Goal: Book appointment/travel/reservation

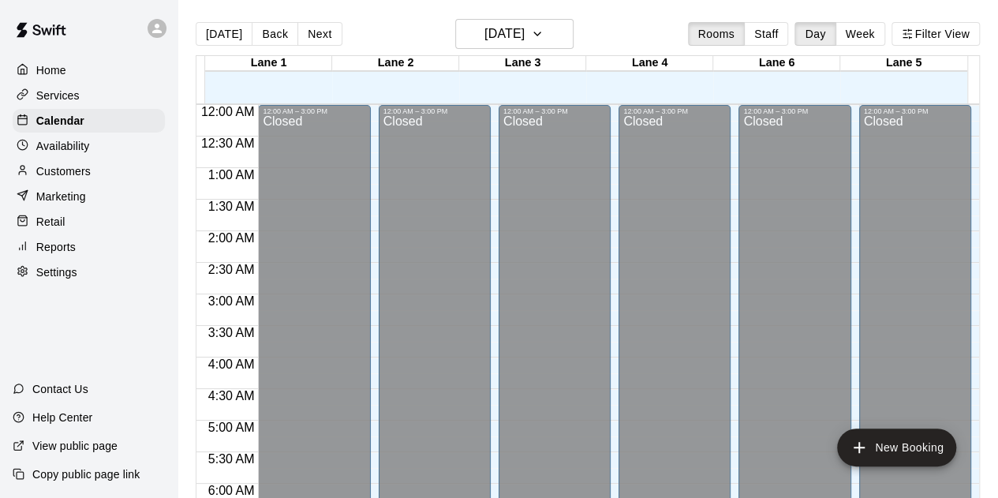
scroll to position [948, 0]
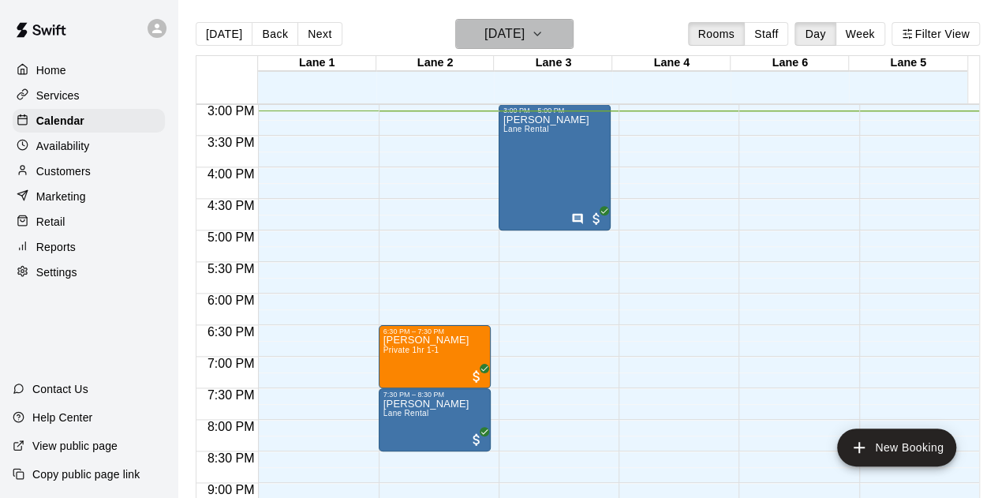
click at [536, 47] on button "[DATE]" at bounding box center [514, 34] width 118 height 30
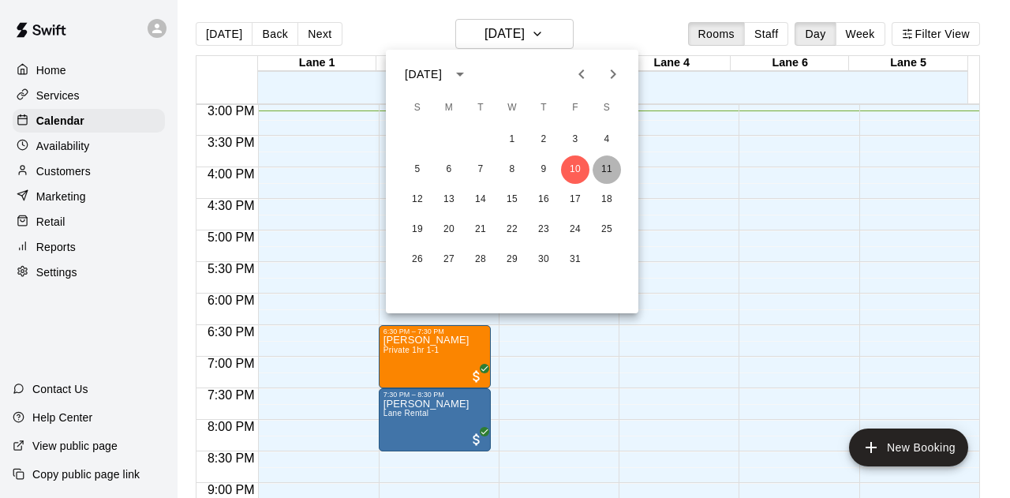
click at [606, 174] on button "11" at bounding box center [607, 169] width 28 height 28
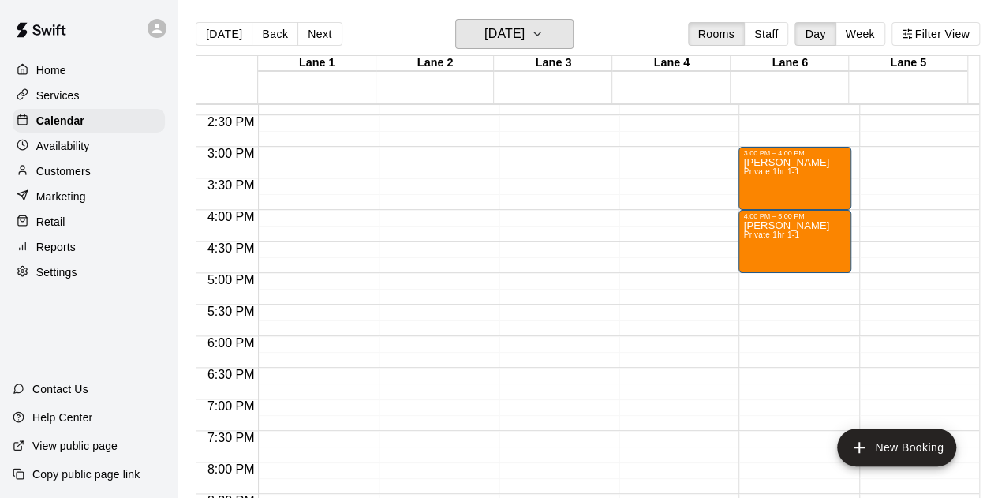
scroll to position [893, 0]
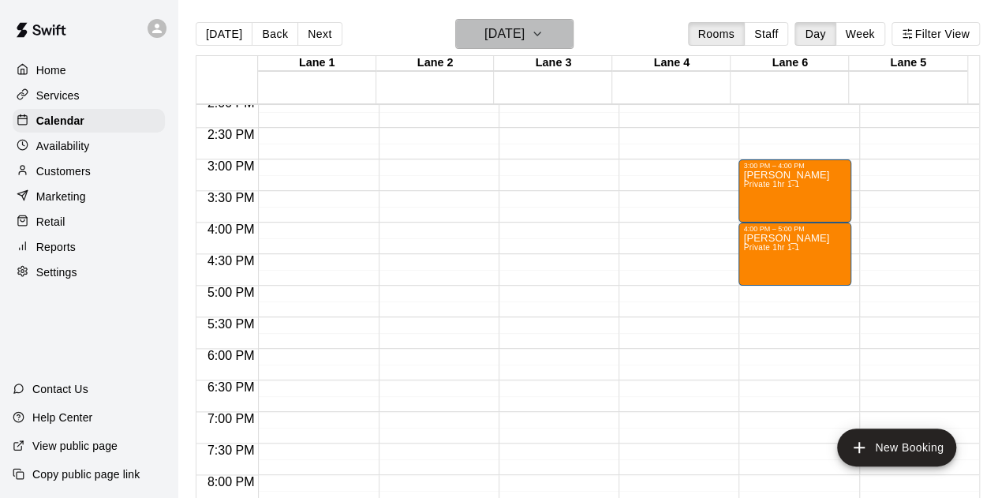
click at [537, 47] on button "[DATE]" at bounding box center [514, 34] width 118 height 30
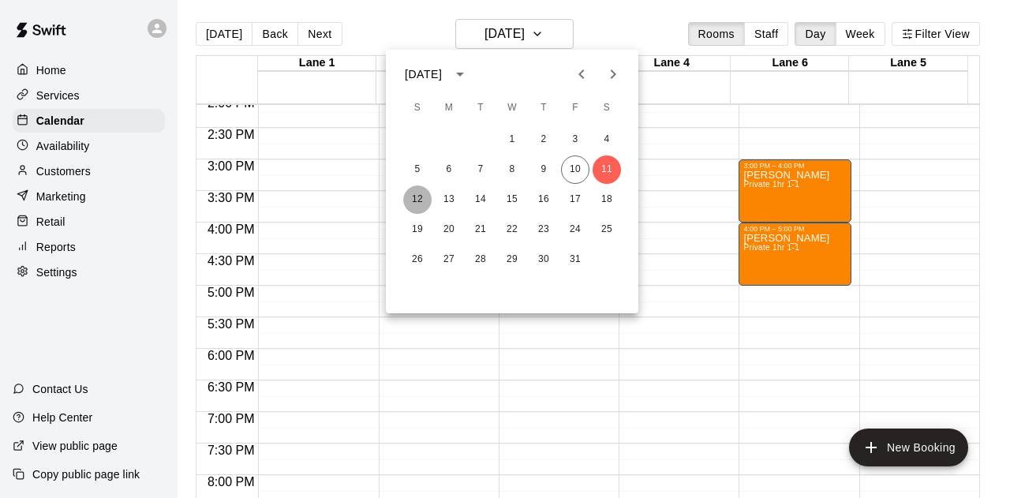
click at [422, 198] on button "12" at bounding box center [417, 199] width 28 height 28
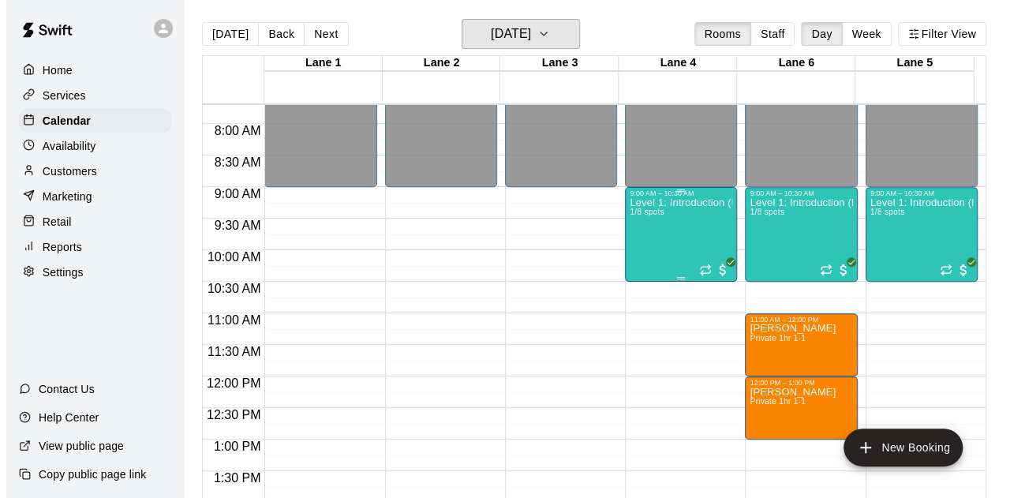
scroll to position [485, 0]
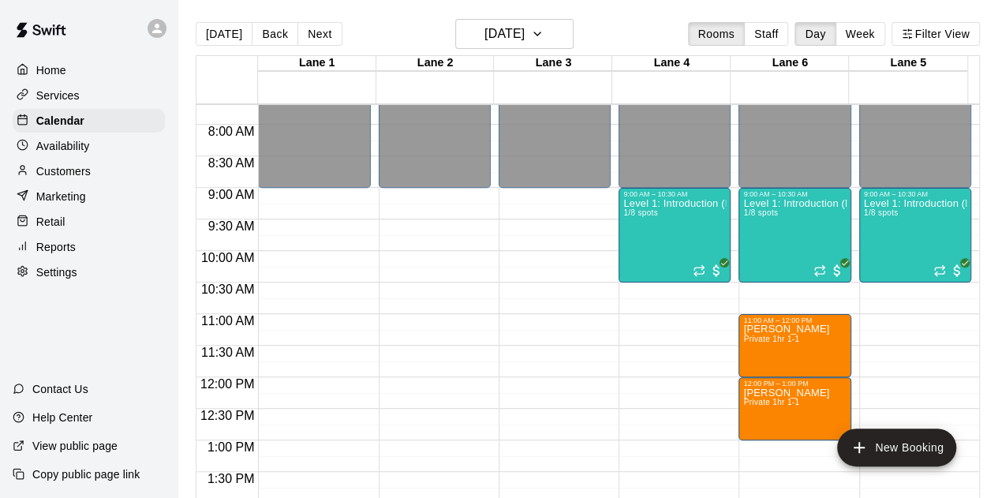
drag, startPoint x: 638, startPoint y: 219, endPoint x: 346, endPoint y: 253, distance: 294.8
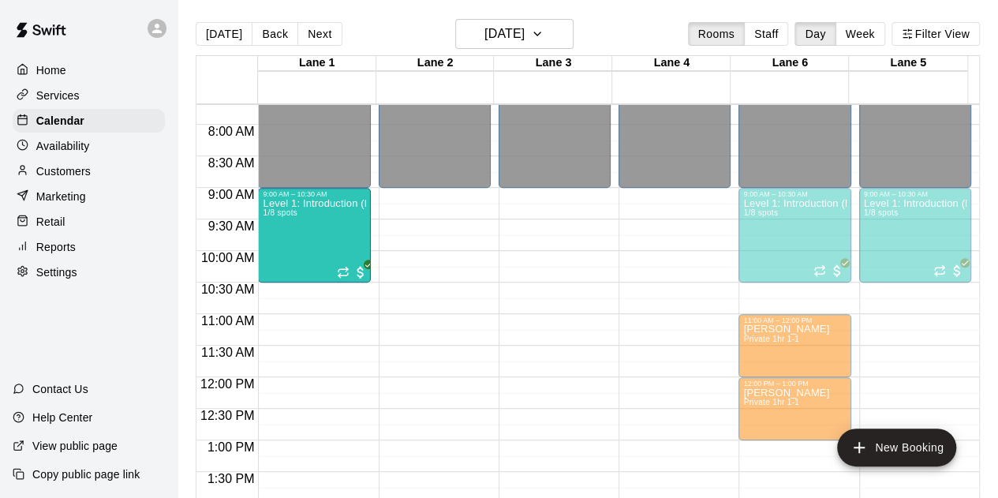
drag, startPoint x: 659, startPoint y: 239, endPoint x: 286, endPoint y: 250, distance: 373.4
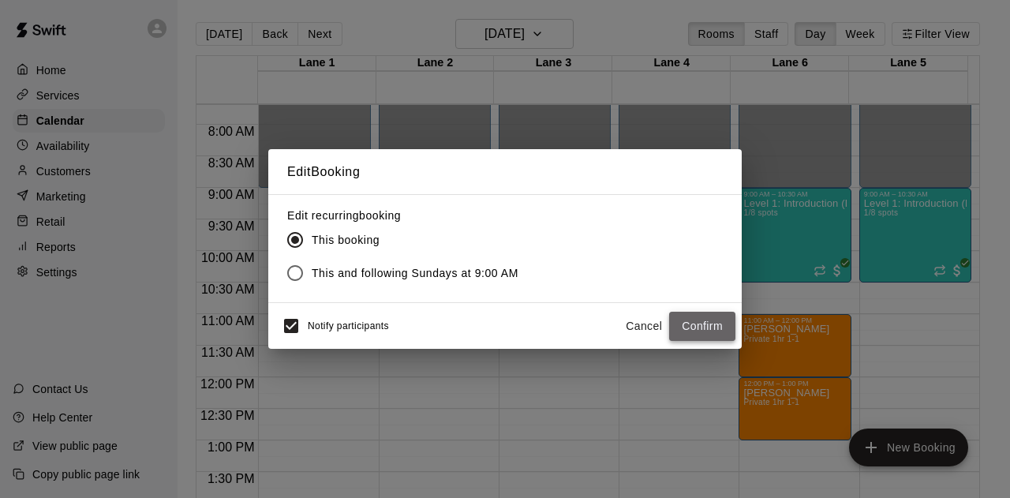
click at [698, 336] on button "Confirm" at bounding box center [702, 326] width 66 height 29
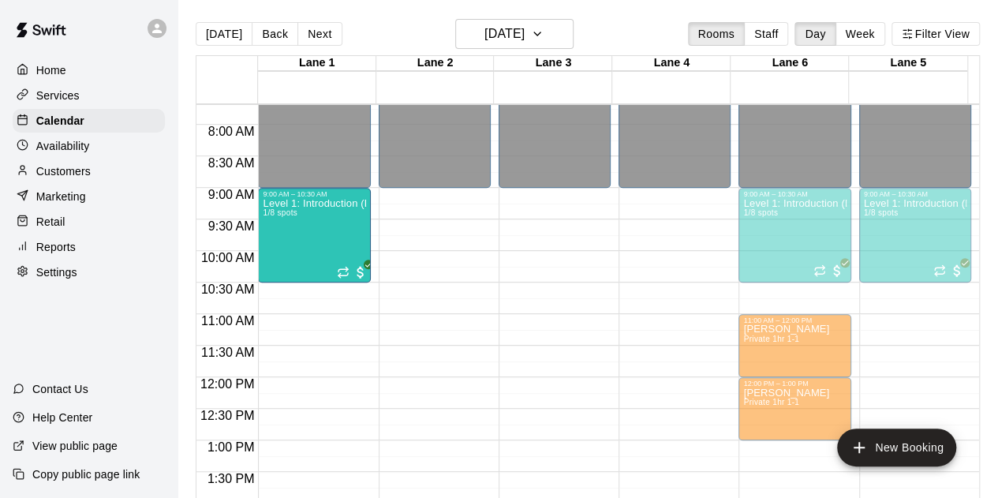
drag, startPoint x: 650, startPoint y: 240, endPoint x: 241, endPoint y: 249, distance: 408.9
drag, startPoint x: 647, startPoint y: 254, endPoint x: 299, endPoint y: 257, distance: 348.0
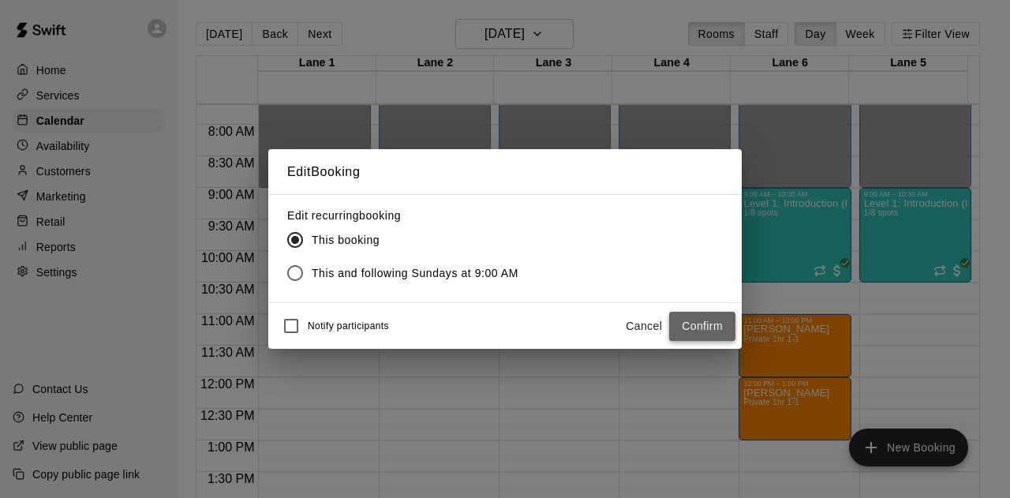
click at [698, 326] on button "Confirm" at bounding box center [702, 326] width 66 height 29
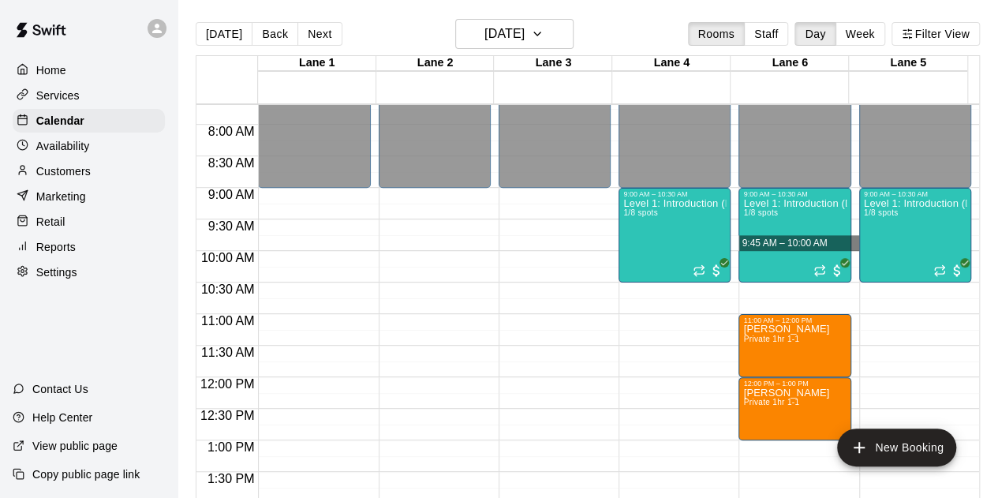
drag, startPoint x: 817, startPoint y: 255, endPoint x: 841, endPoint y: 240, distance: 28.7
click at [795, 228] on div "Level 1: Introduction (Discovery Stage) 1/8 spots" at bounding box center [794, 447] width 103 height 498
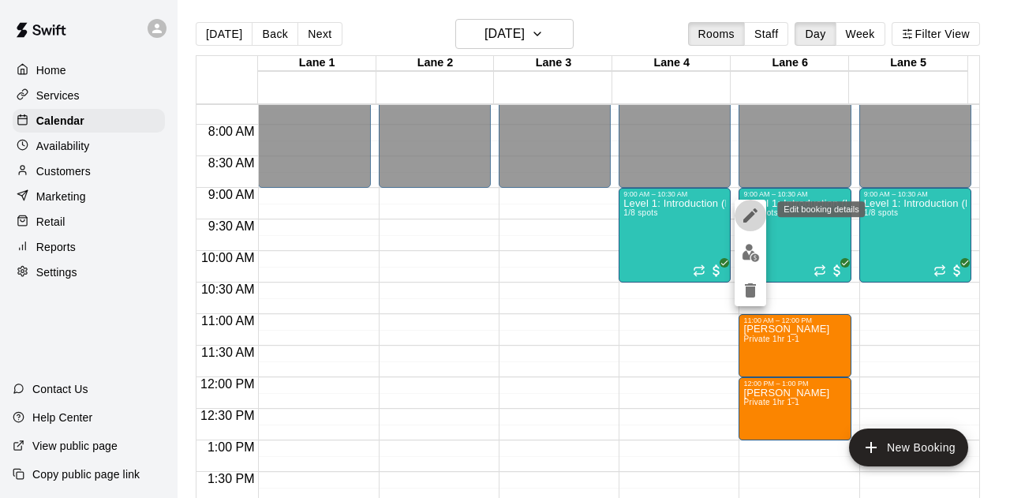
click at [744, 215] on icon "edit" at bounding box center [750, 215] width 19 height 19
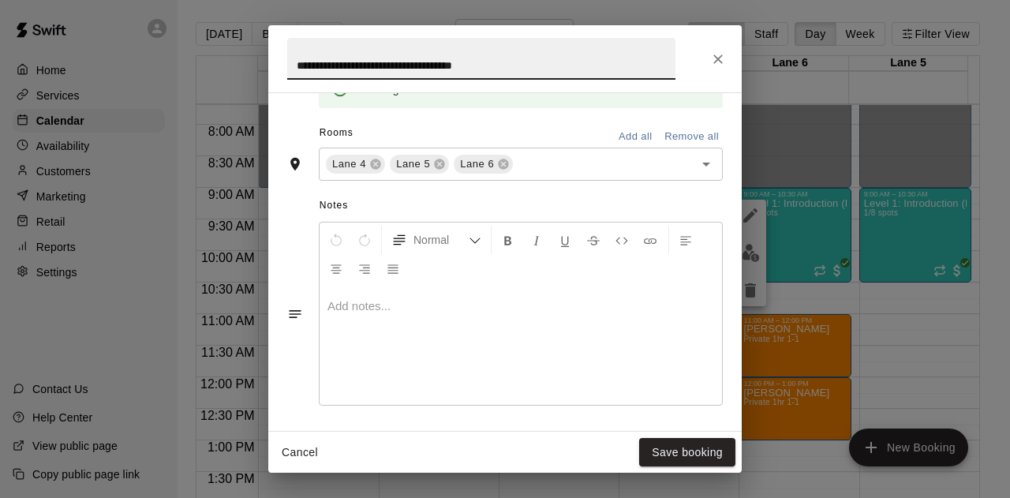
scroll to position [507, 0]
click at [376, 159] on icon at bounding box center [375, 163] width 10 height 10
click at [376, 160] on icon at bounding box center [375, 163] width 10 height 10
click at [374, 162] on icon at bounding box center [375, 163] width 10 height 10
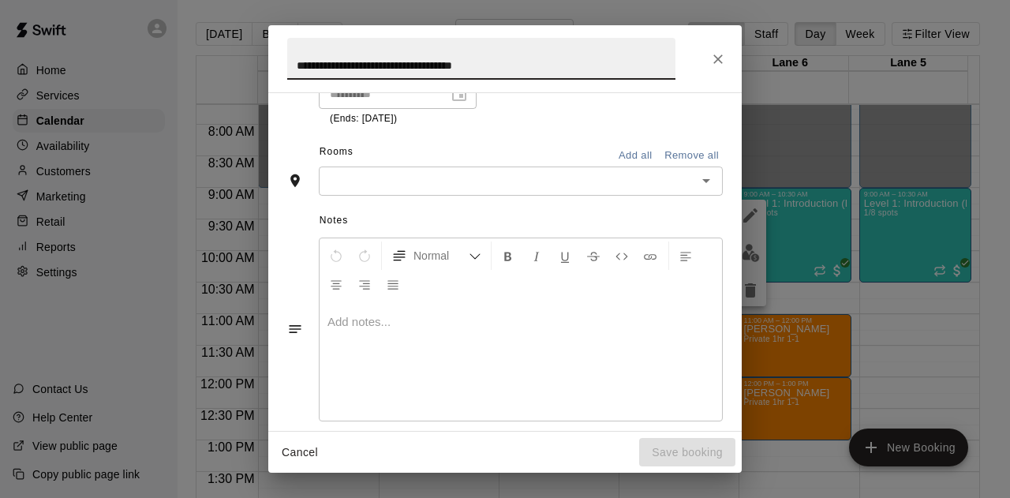
scroll to position [418, 0]
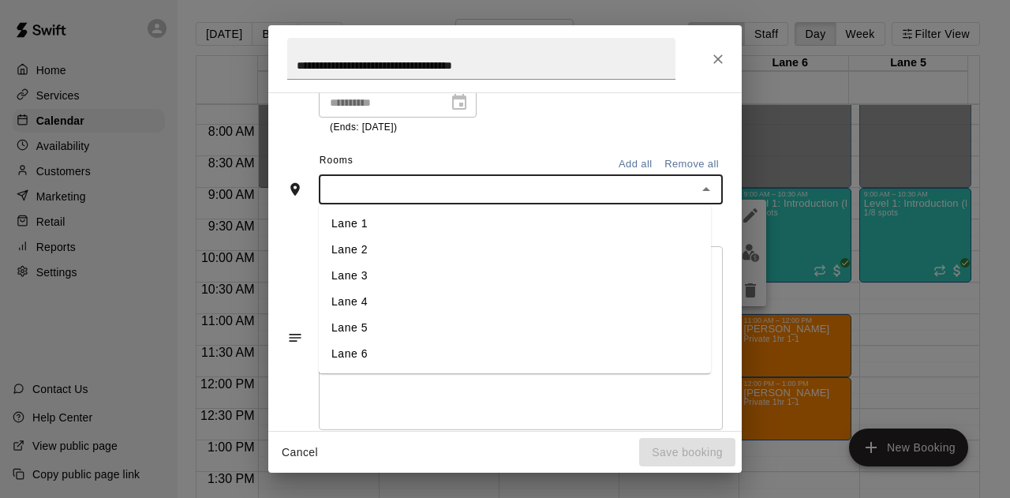
click at [365, 181] on input "text" at bounding box center [508, 190] width 369 height 20
click at [363, 223] on li "Lane 1" at bounding box center [515, 224] width 392 height 26
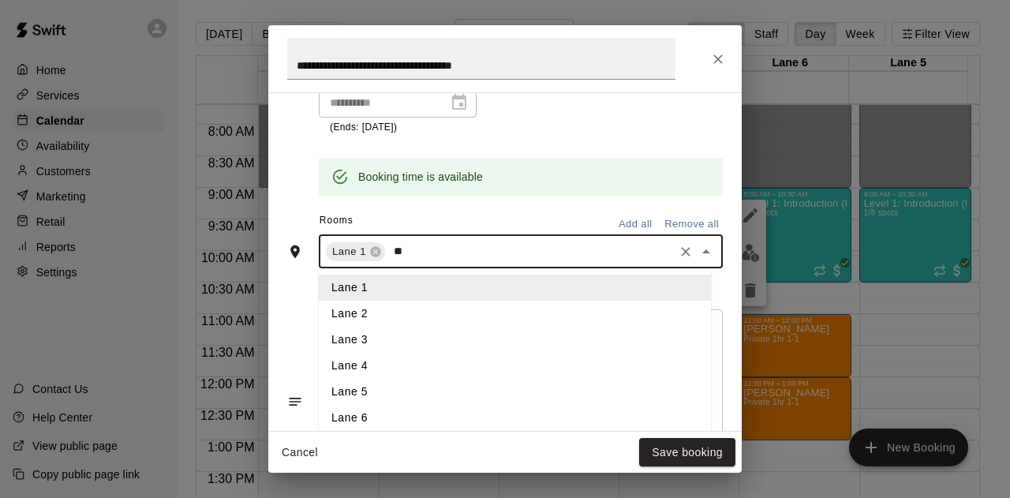
type input "***"
click at [340, 309] on li "Lane 2" at bounding box center [515, 314] width 392 height 26
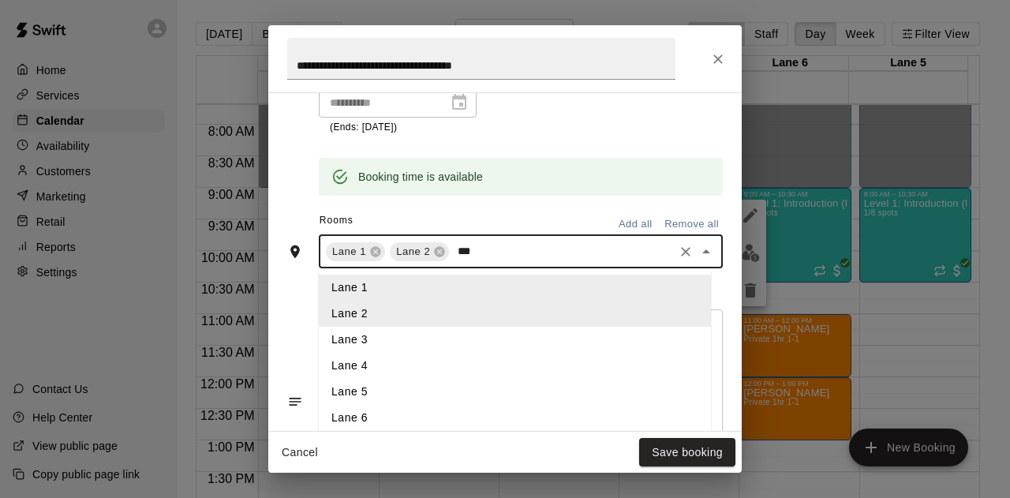
type input "****"
click at [359, 335] on li "Lane 3" at bounding box center [515, 340] width 392 height 26
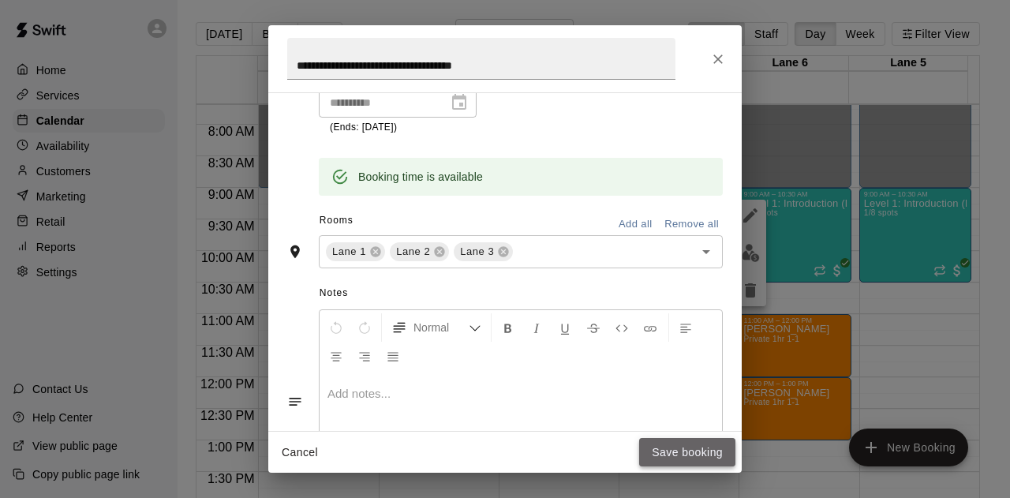
click at [676, 453] on button "Save booking" at bounding box center [687, 452] width 96 height 29
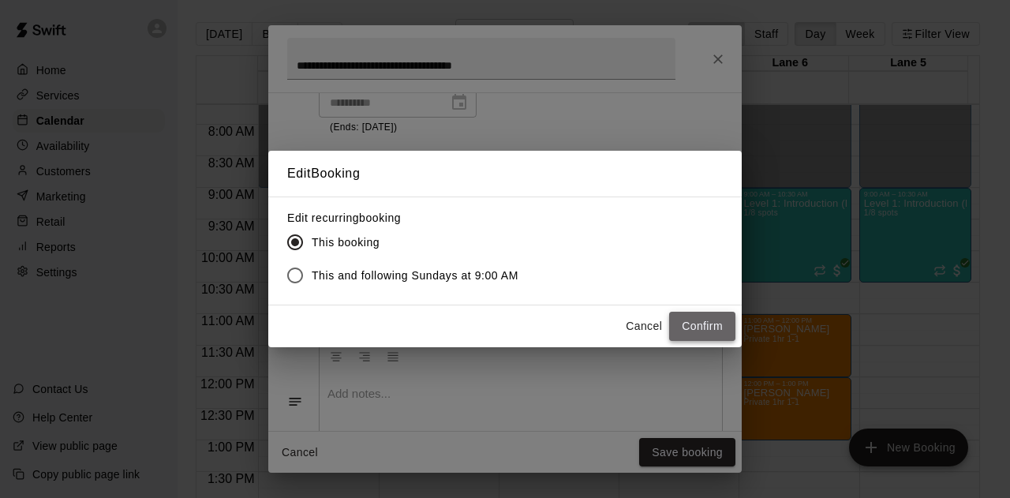
click at [707, 325] on button "Confirm" at bounding box center [702, 326] width 66 height 29
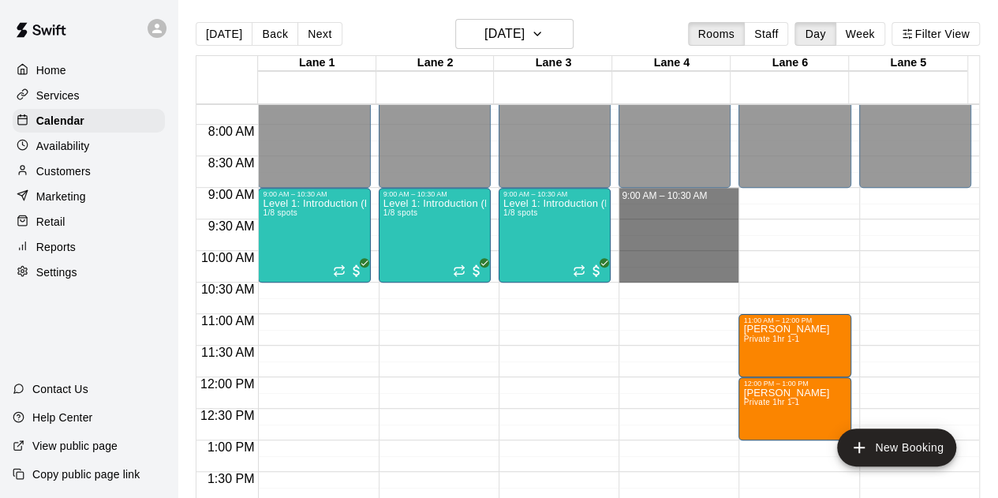
drag, startPoint x: 622, startPoint y: 191, endPoint x: 647, endPoint y: 274, distance: 86.6
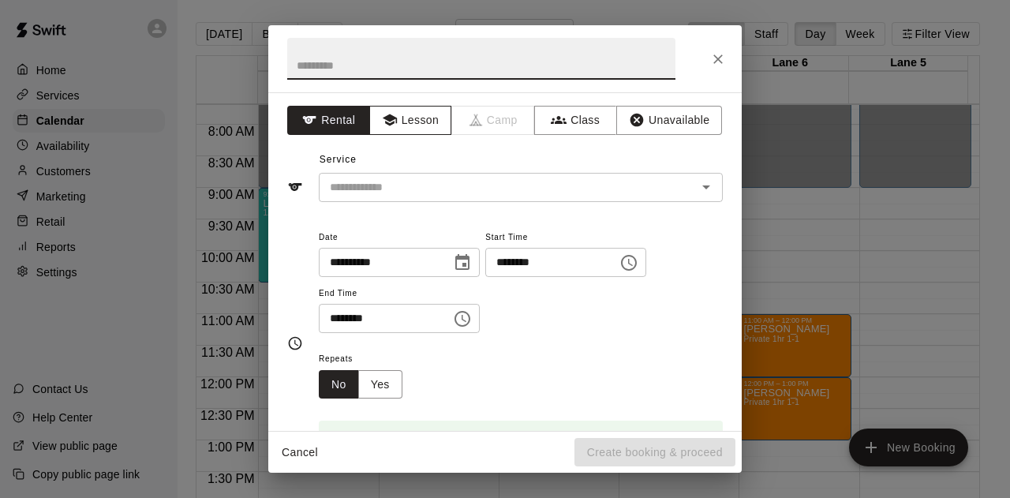
click at [395, 127] on button "Lesson" at bounding box center [410, 120] width 83 height 29
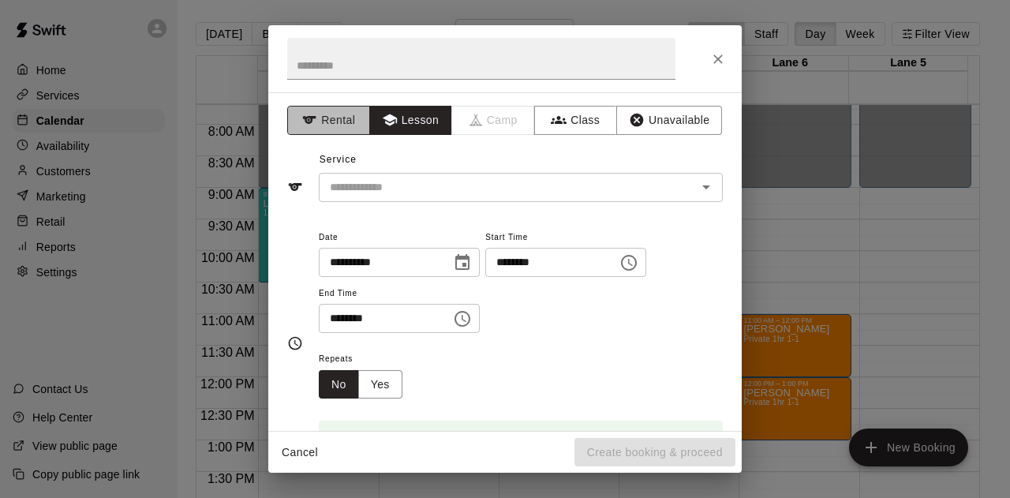
click at [361, 127] on button "Rental" at bounding box center [328, 120] width 83 height 29
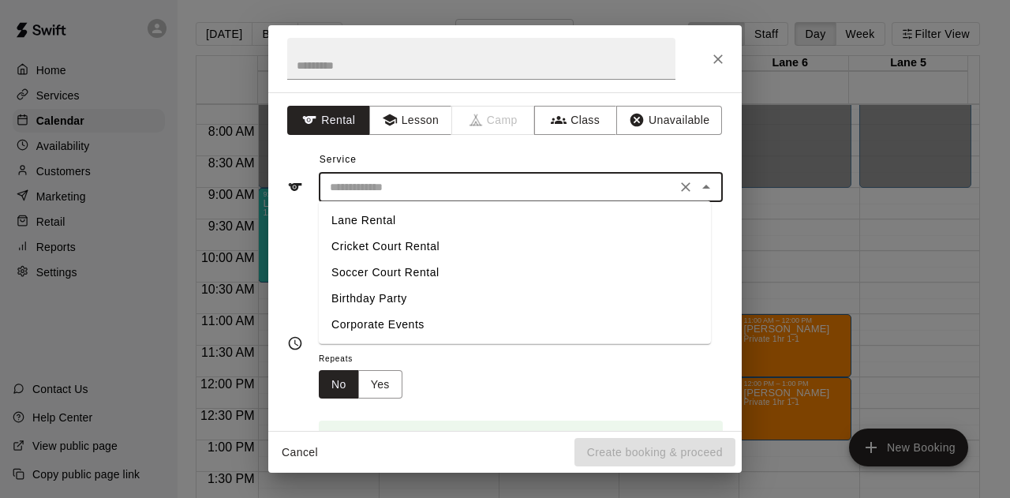
click at [395, 181] on input "text" at bounding box center [498, 188] width 348 height 20
click at [381, 221] on li "Lane Rental" at bounding box center [515, 221] width 392 height 26
type input "**********"
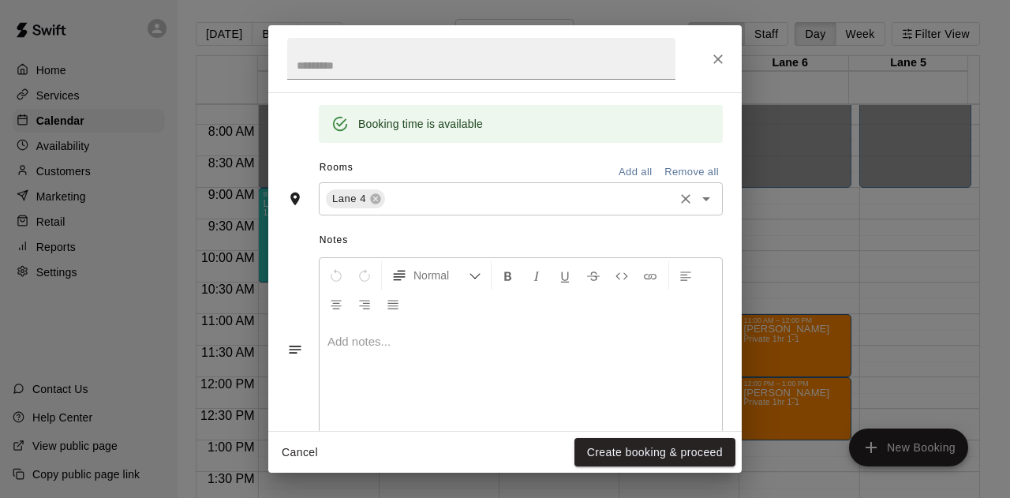
scroll to position [0, 0]
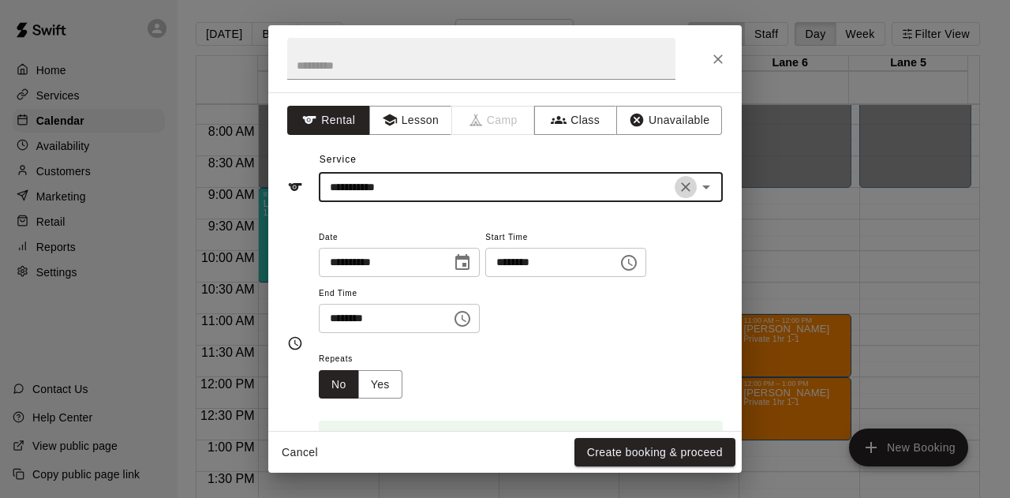
click at [678, 183] on icon "Clear" at bounding box center [686, 187] width 16 height 16
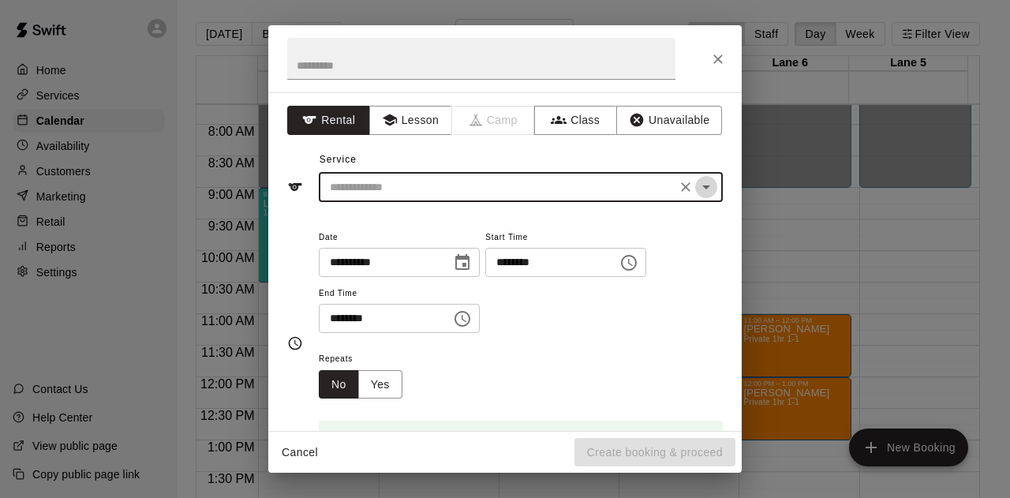
click at [697, 187] on icon "Open" at bounding box center [706, 187] width 19 height 19
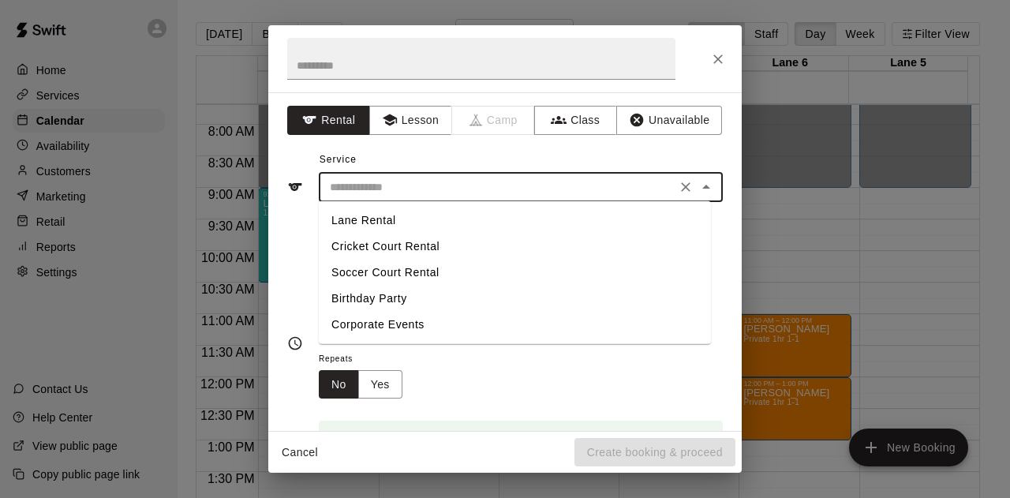
click at [414, 244] on li "Cricket Court Rental" at bounding box center [515, 247] width 392 height 26
type input "**********"
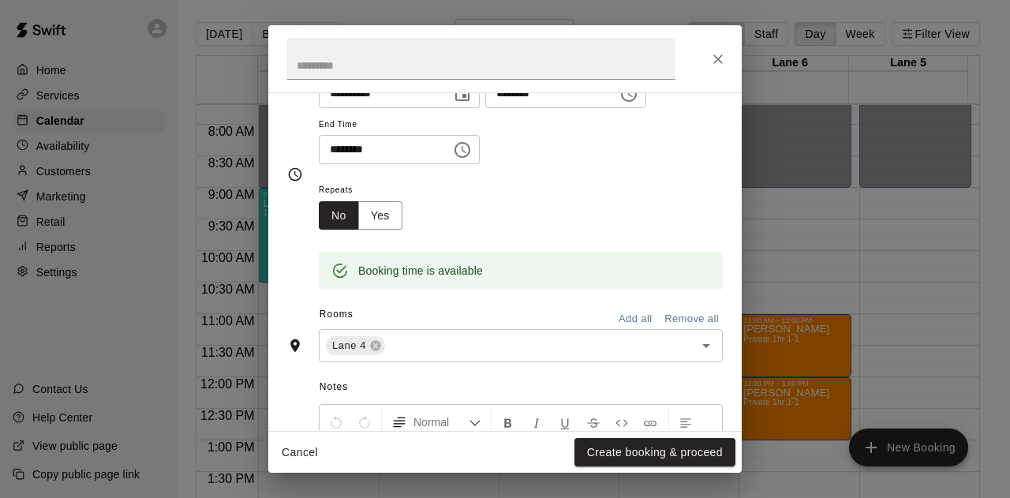
scroll to position [175, 0]
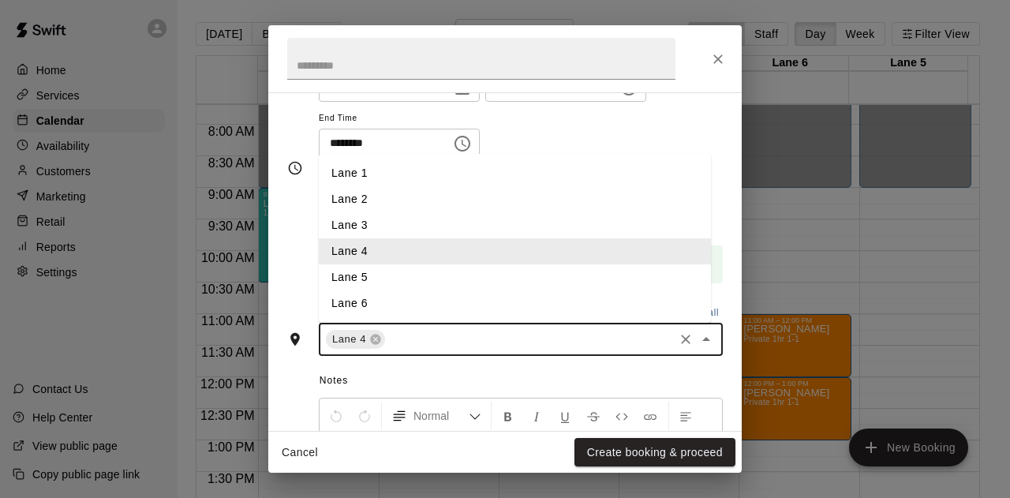
click at [421, 346] on input "text" at bounding box center [529, 340] width 284 height 20
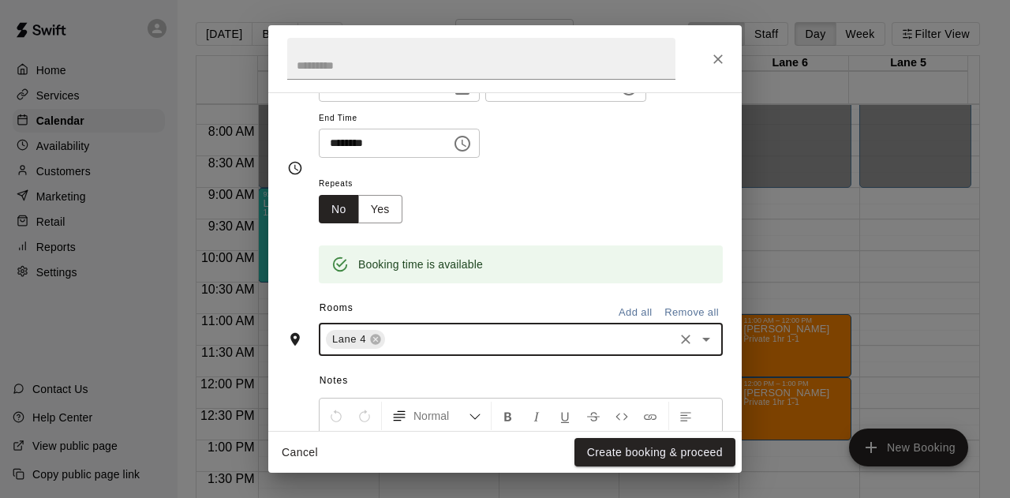
click at [421, 346] on input "text" at bounding box center [529, 340] width 284 height 20
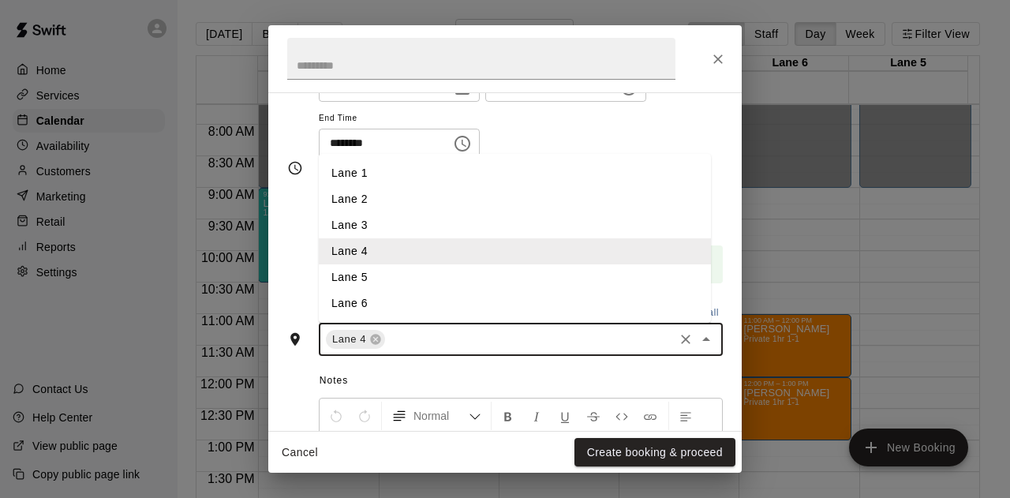
click at [408, 342] on input "text" at bounding box center [529, 340] width 284 height 20
click at [363, 275] on li "Lane 5" at bounding box center [515, 277] width 392 height 26
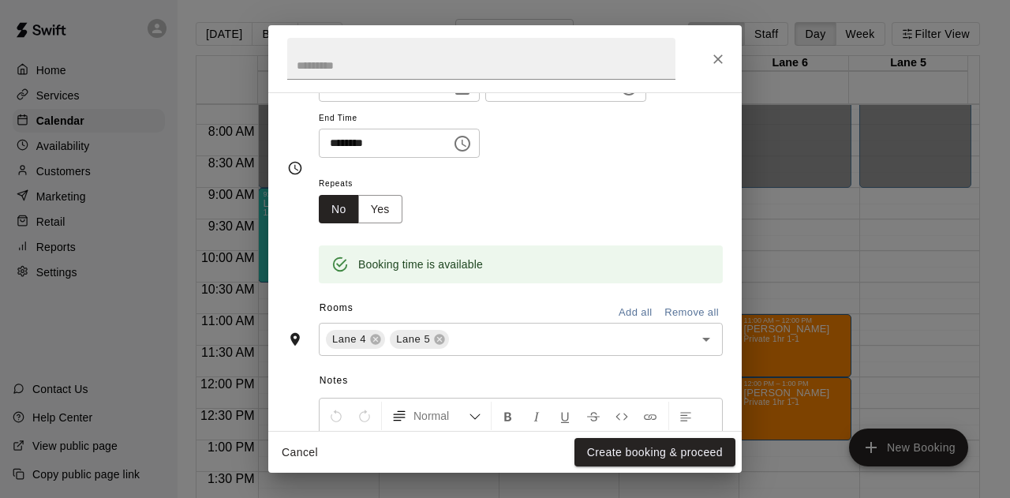
click at [488, 357] on div "Notes Normal Add notes..." at bounding box center [505, 477] width 436 height 242
click at [724, 50] on button "Close" at bounding box center [718, 59] width 28 height 28
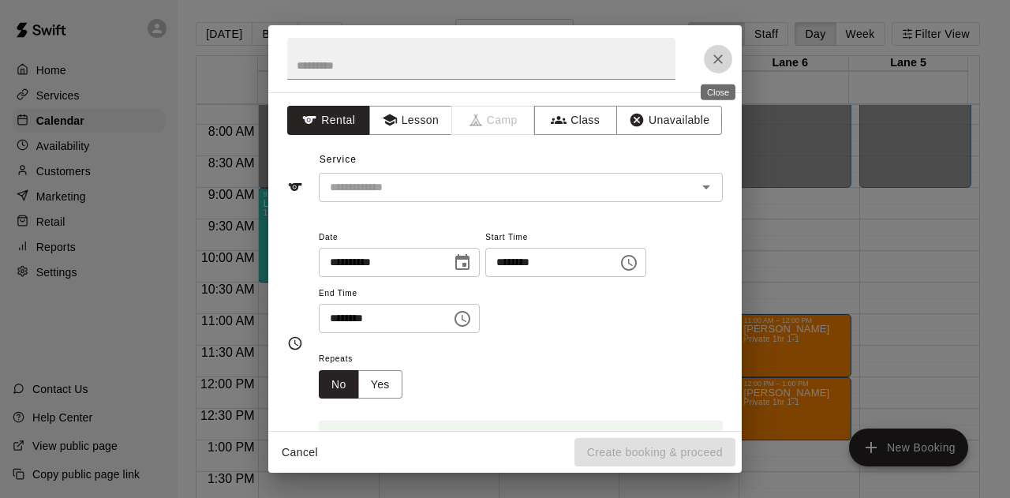
click at [718, 61] on icon "Close" at bounding box center [718, 59] width 16 height 16
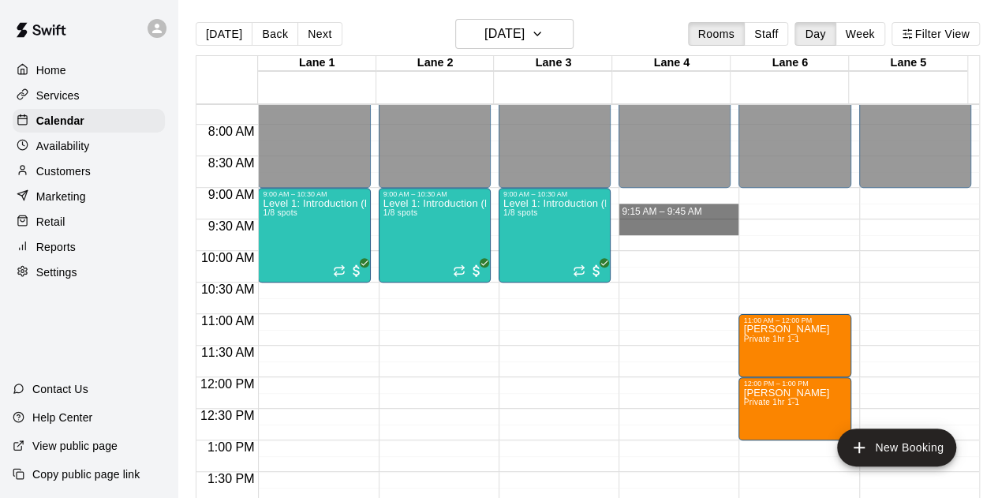
drag, startPoint x: 620, startPoint y: 195, endPoint x: 627, endPoint y: 219, distance: 24.5
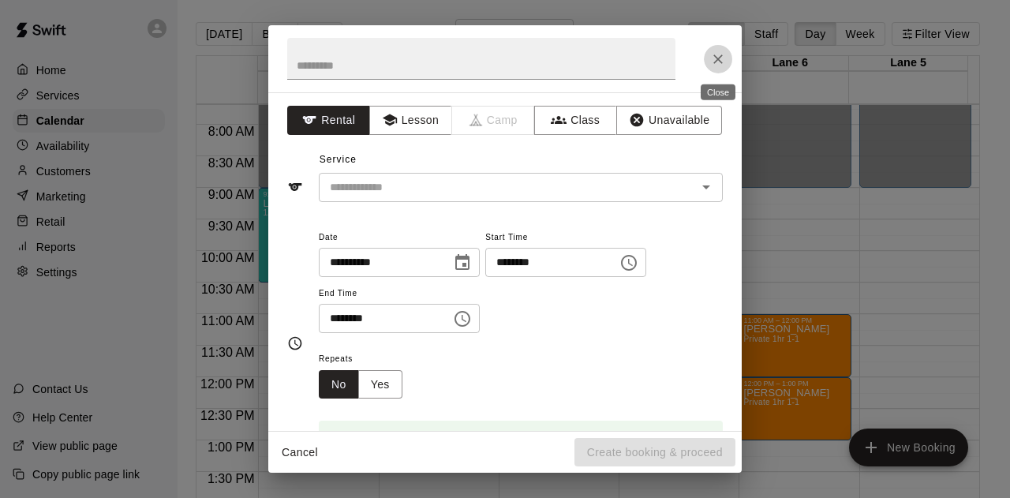
click at [716, 57] on icon "Close" at bounding box center [717, 58] width 9 height 9
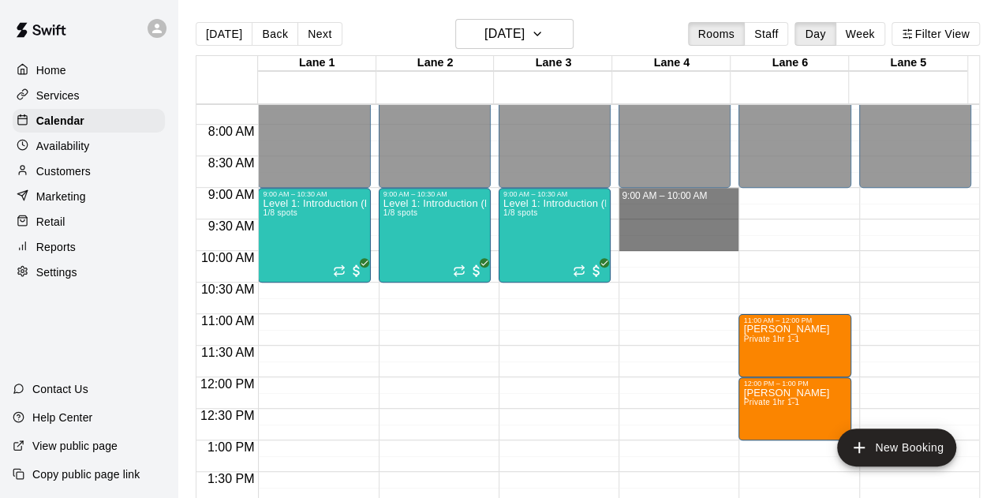
drag, startPoint x: 620, startPoint y: 193, endPoint x: 706, endPoint y: 247, distance: 101.1
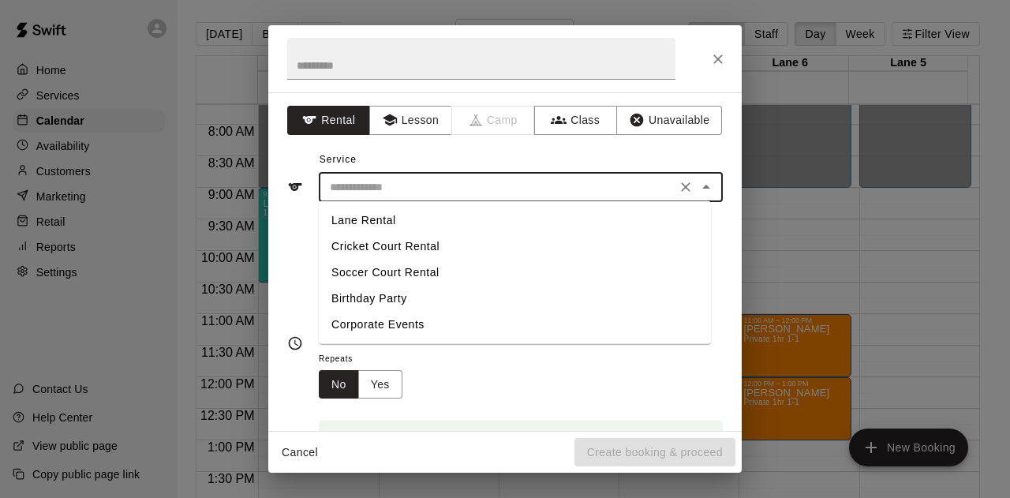
click at [407, 182] on input "text" at bounding box center [498, 188] width 348 height 20
click at [376, 245] on li "Cricket Court Rental" at bounding box center [515, 247] width 392 height 26
type input "**********"
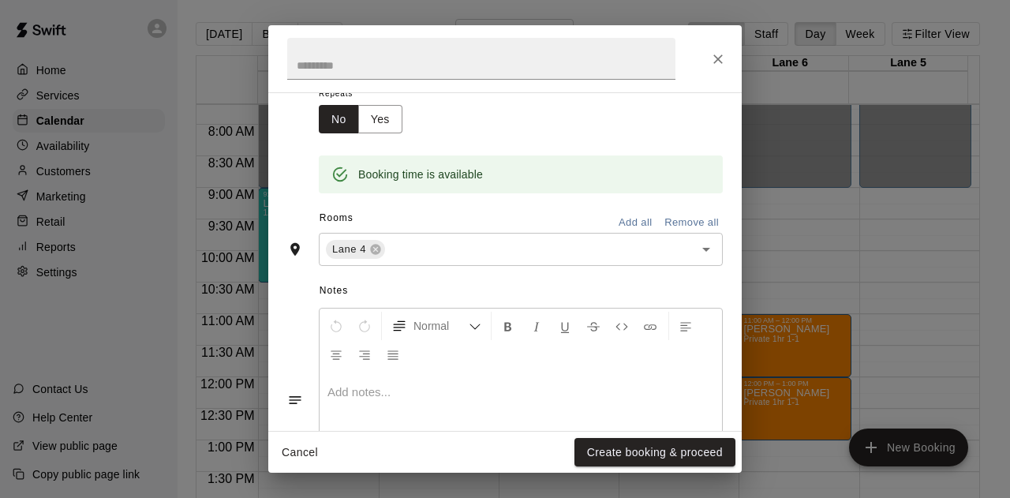
scroll to position [353, 0]
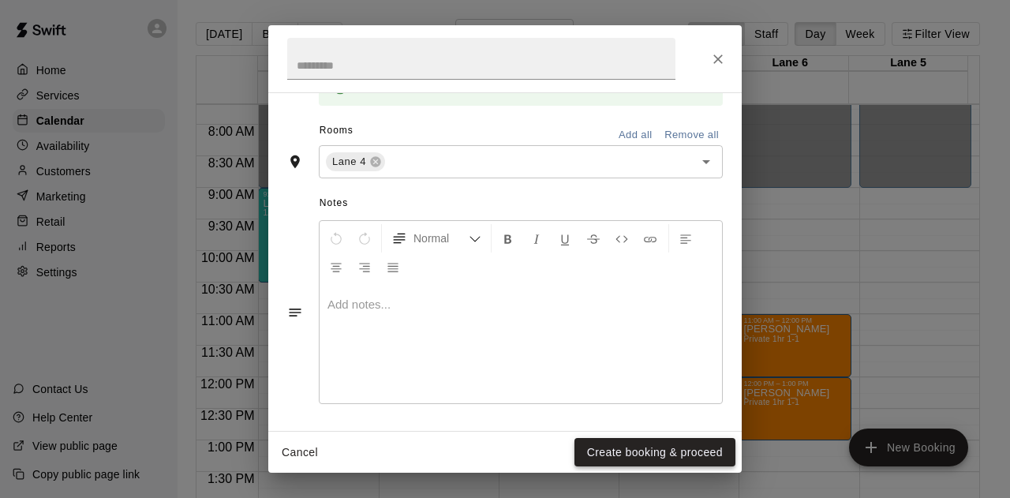
click at [601, 460] on button "Create booking & proceed" at bounding box center [655, 452] width 161 height 29
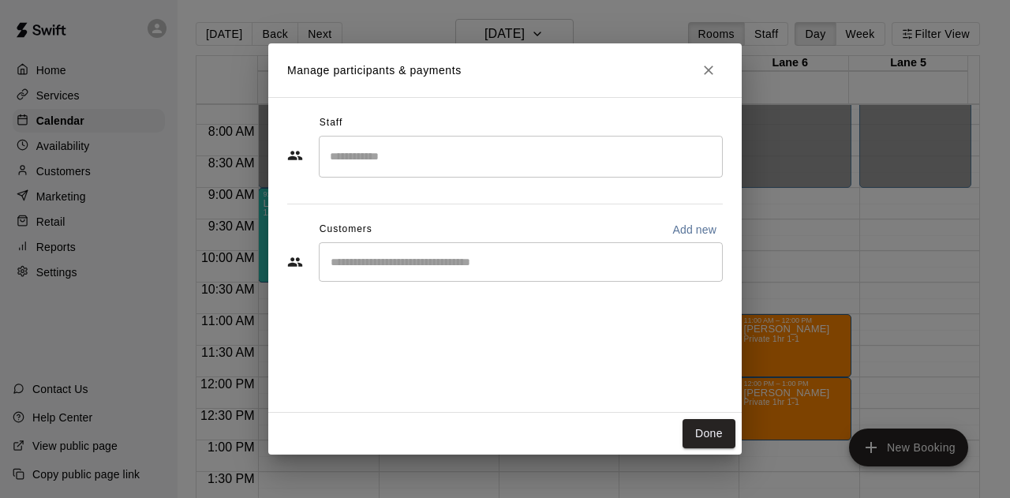
click at [515, 275] on div "​" at bounding box center [521, 261] width 404 height 39
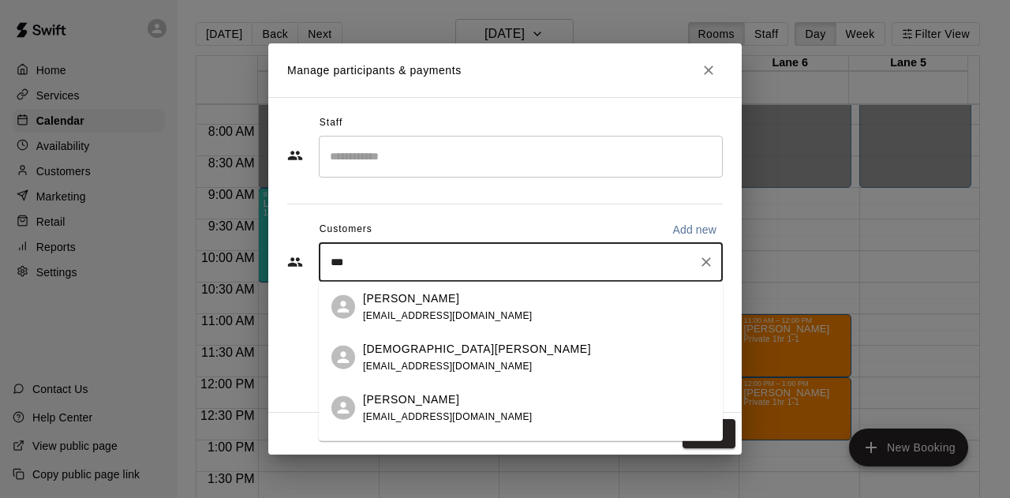
type input "****"
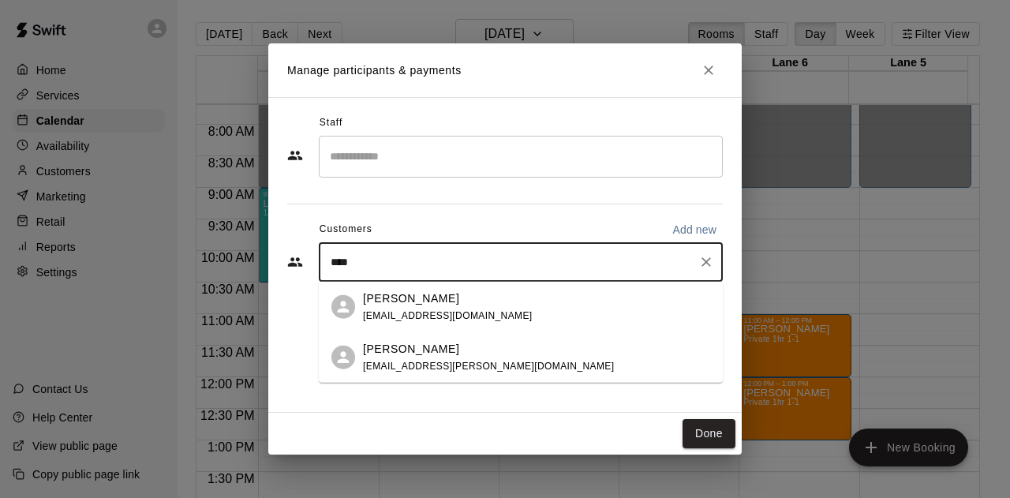
click at [425, 356] on div "[PERSON_NAME]" at bounding box center [488, 348] width 251 height 17
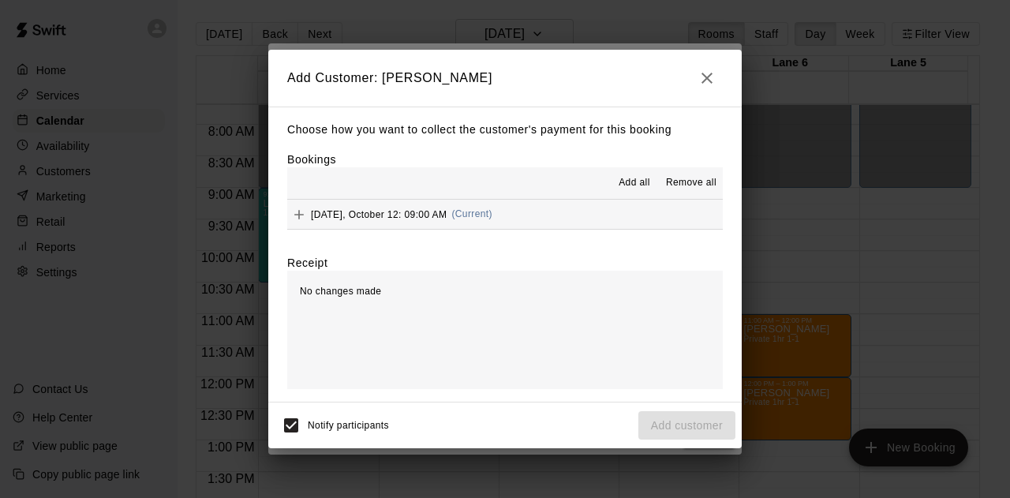
scroll to position [0, 0]
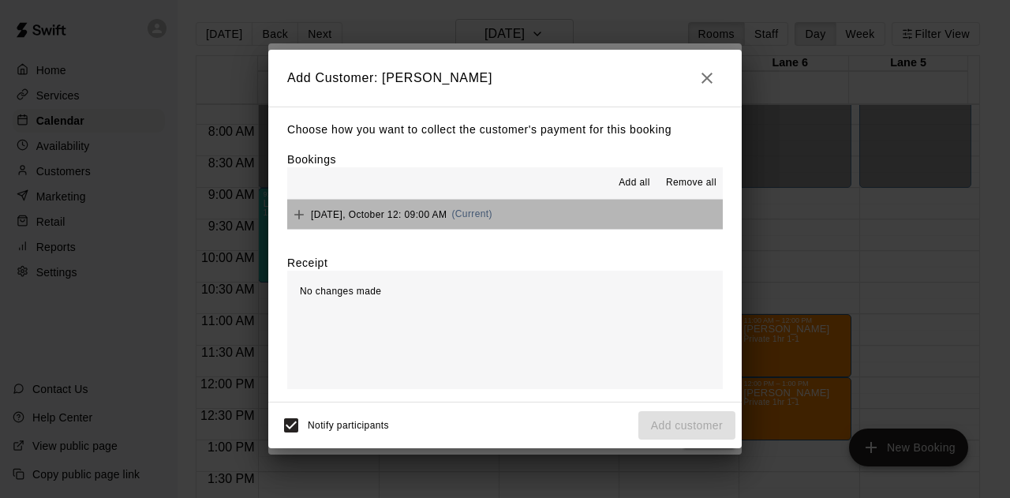
click at [516, 218] on button "[DATE], October 12: 09:00 AM (Current)" at bounding box center [505, 214] width 436 height 29
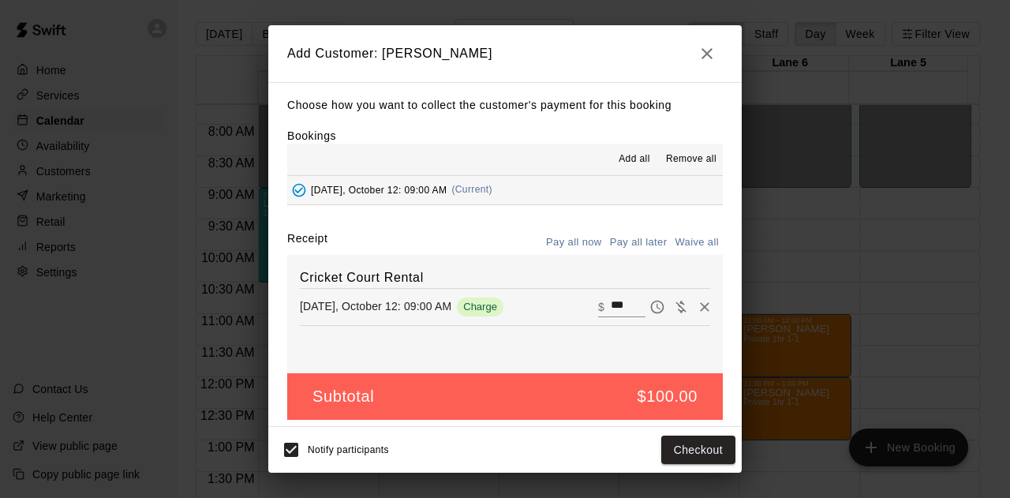
scroll to position [6, 0]
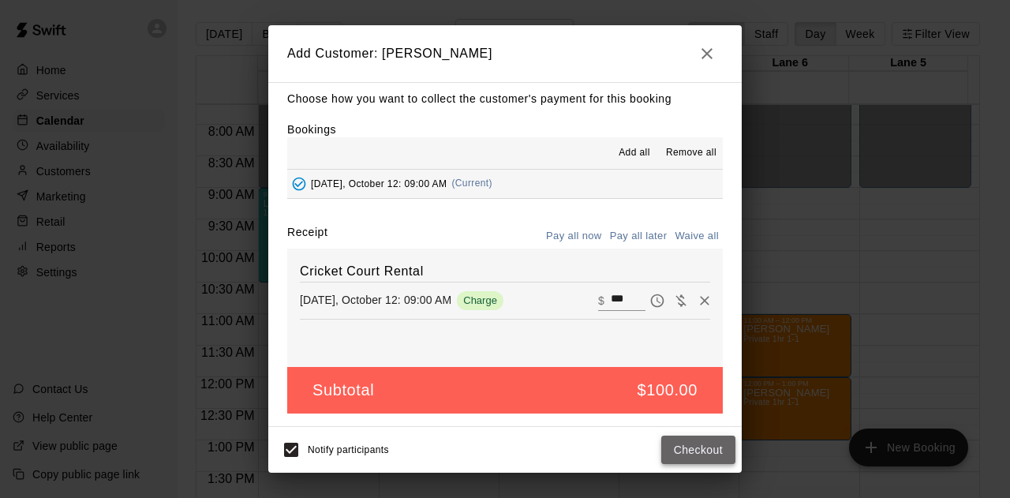
click at [693, 452] on button "Checkout" at bounding box center [698, 450] width 74 height 29
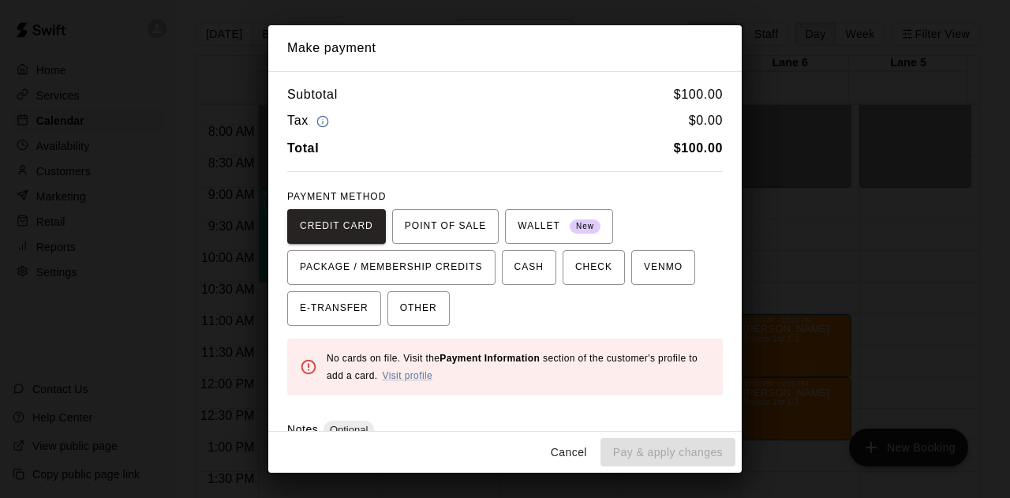
scroll to position [84, 0]
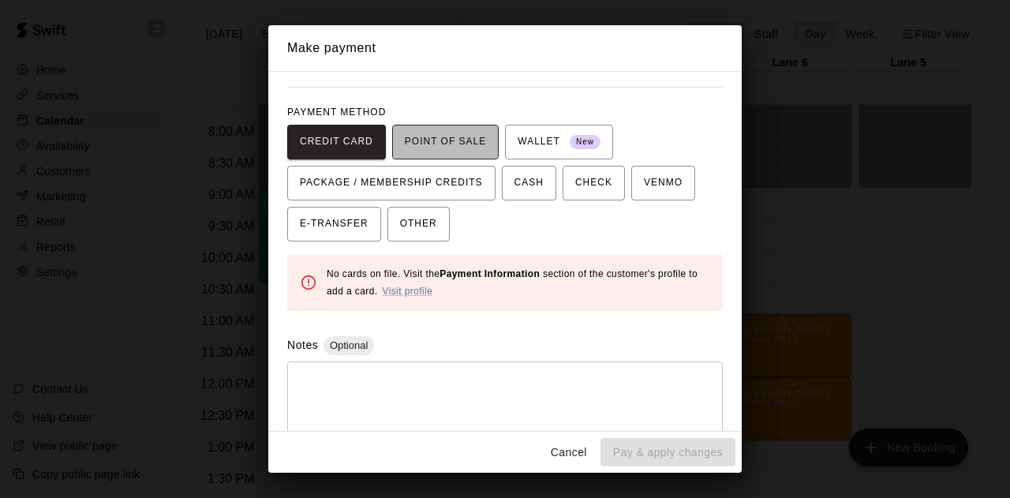
click at [455, 146] on span "POINT OF SALE" at bounding box center [445, 141] width 81 height 25
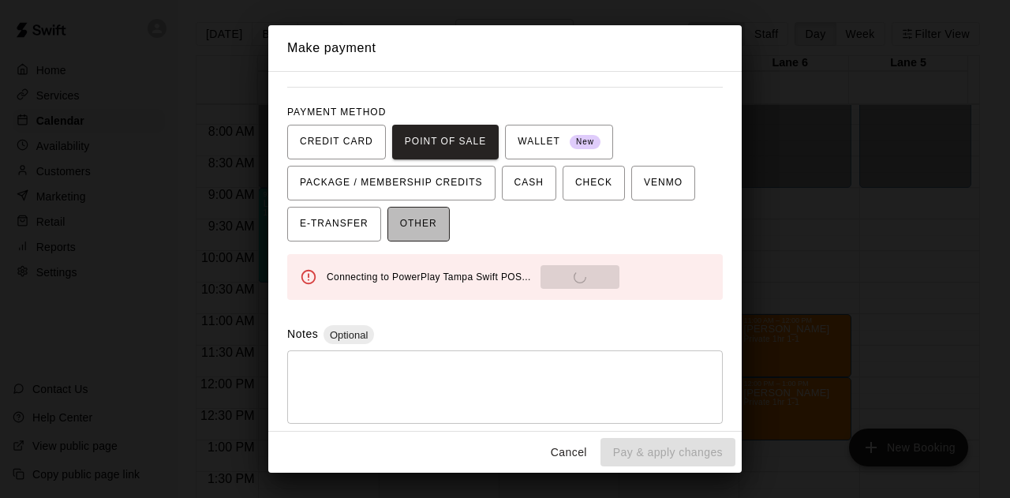
click at [428, 236] on button "OTHER" at bounding box center [418, 224] width 62 height 35
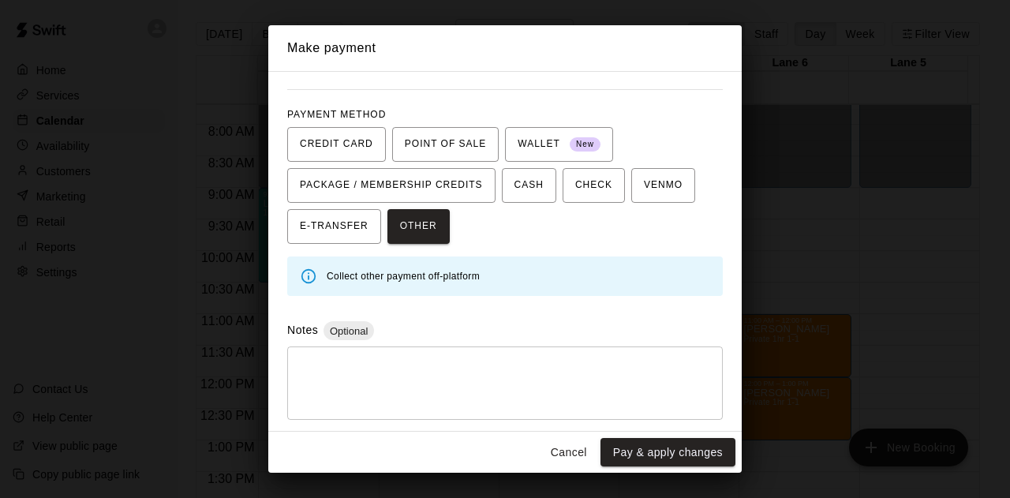
scroll to position [0, 0]
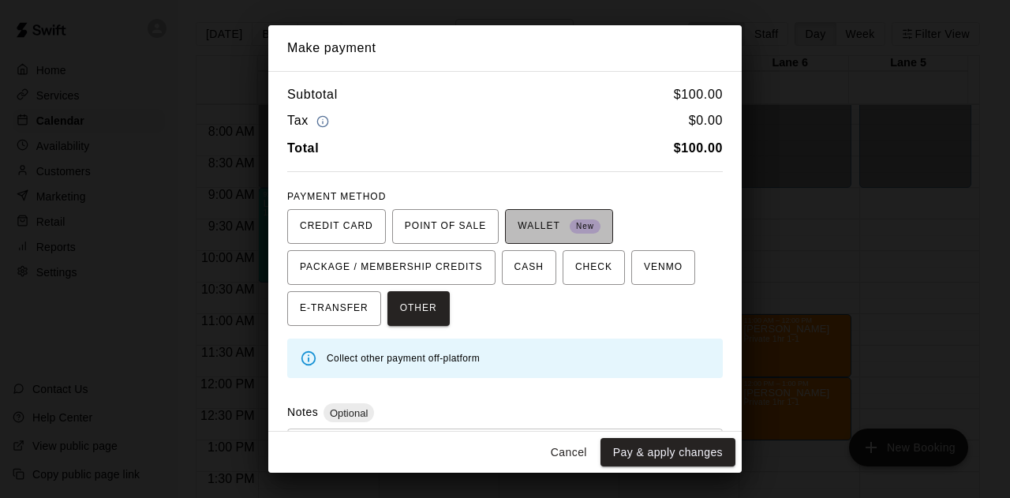
click at [539, 227] on span "WALLET New" at bounding box center [559, 226] width 83 height 25
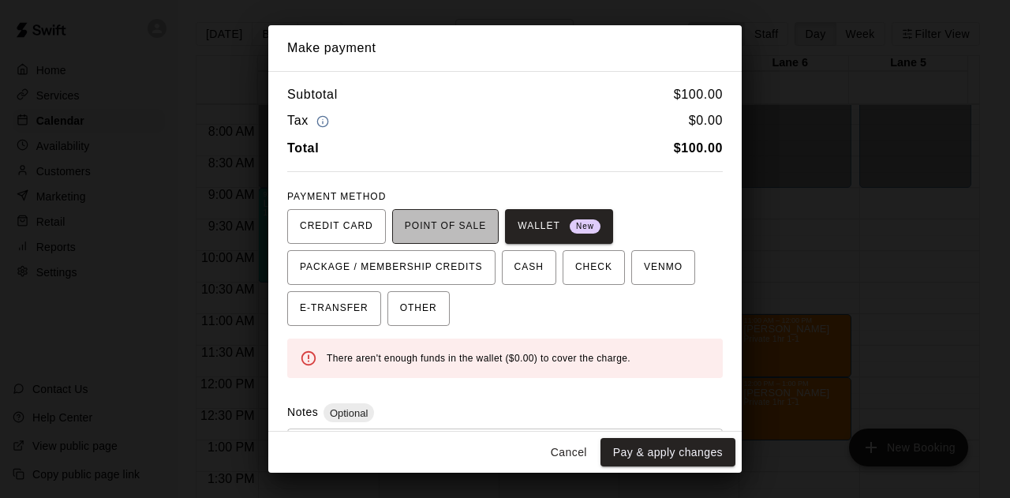
click at [451, 228] on span "POINT OF SALE" at bounding box center [445, 226] width 81 height 25
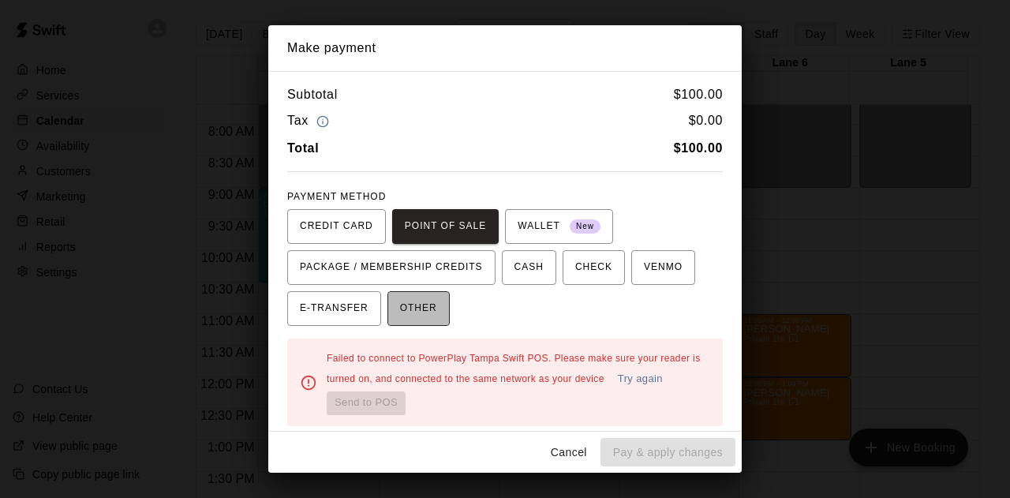
click at [416, 310] on span "OTHER" at bounding box center [418, 308] width 37 height 25
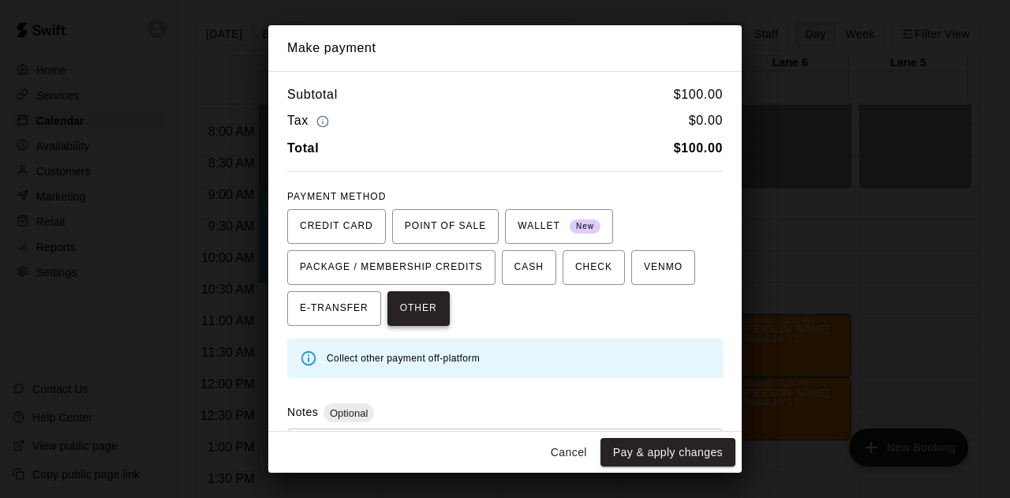
scroll to position [82, 0]
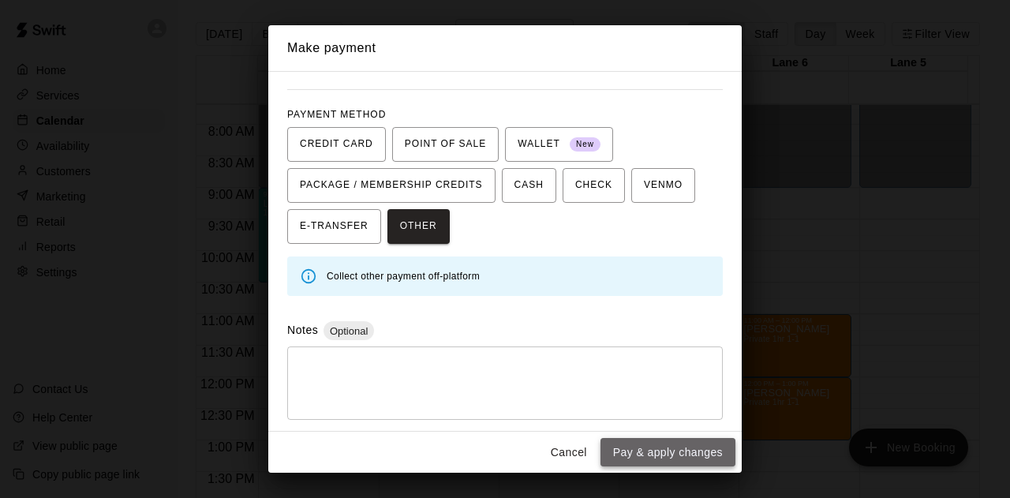
click at [630, 449] on button "Pay & apply changes" at bounding box center [668, 452] width 135 height 29
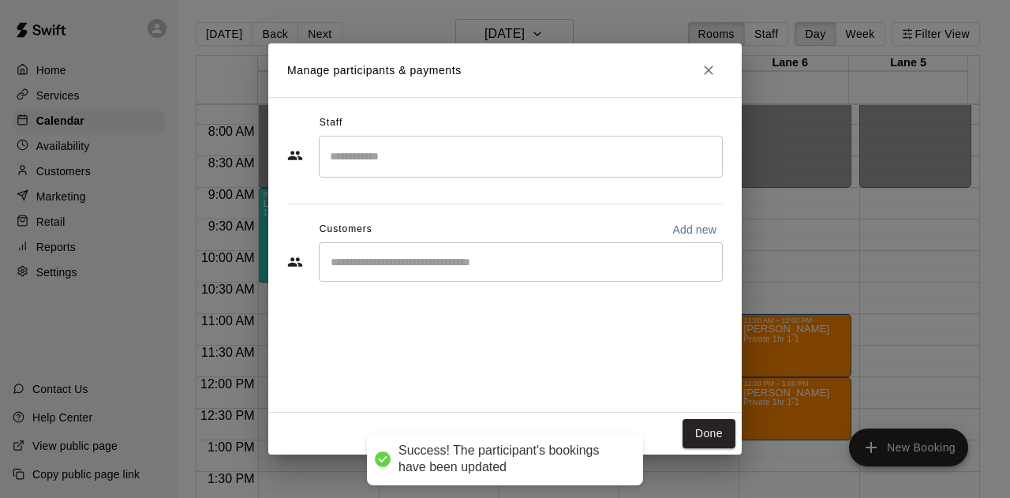
scroll to position [0, 0]
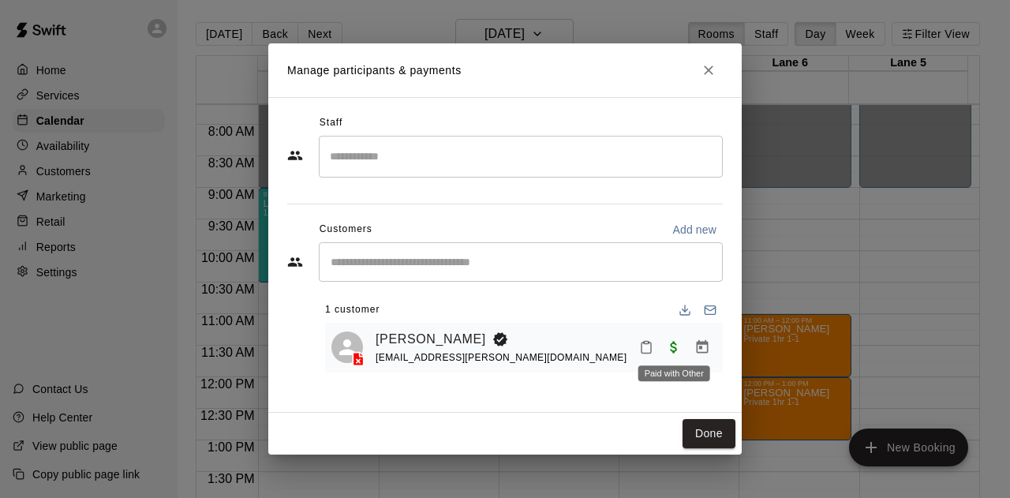
click at [702, 354] on div "Paid with Other" at bounding box center [674, 368] width 75 height 28
click at [706, 348] on icon "Manage bookings & payment" at bounding box center [702, 347] width 16 height 16
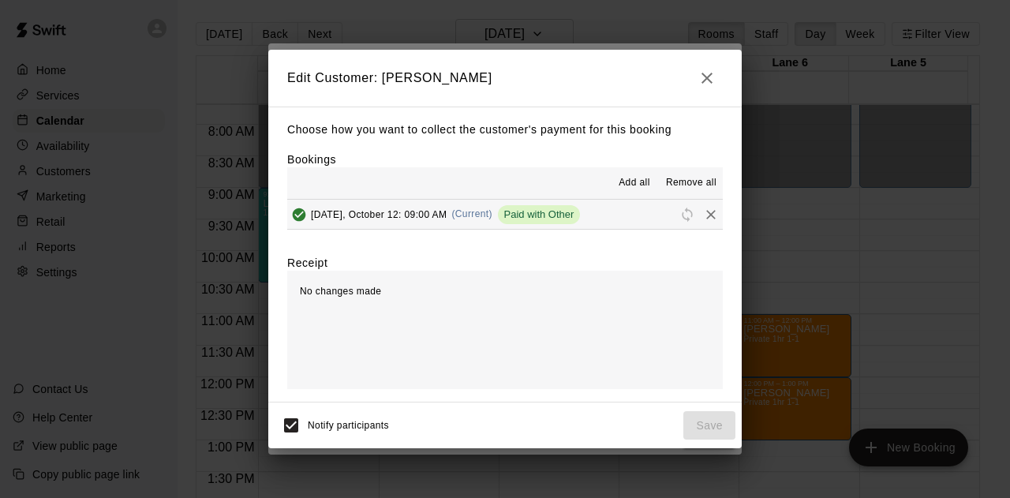
click at [451, 310] on div "No changes made" at bounding box center [505, 330] width 436 height 118
click at [714, 83] on icon "button" at bounding box center [707, 78] width 19 height 19
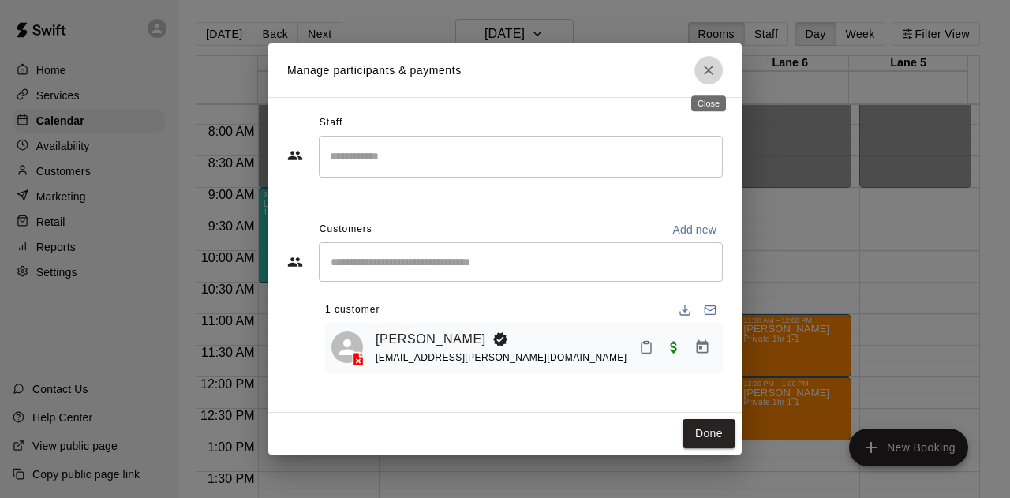
click at [713, 74] on icon "Close" at bounding box center [709, 70] width 16 height 16
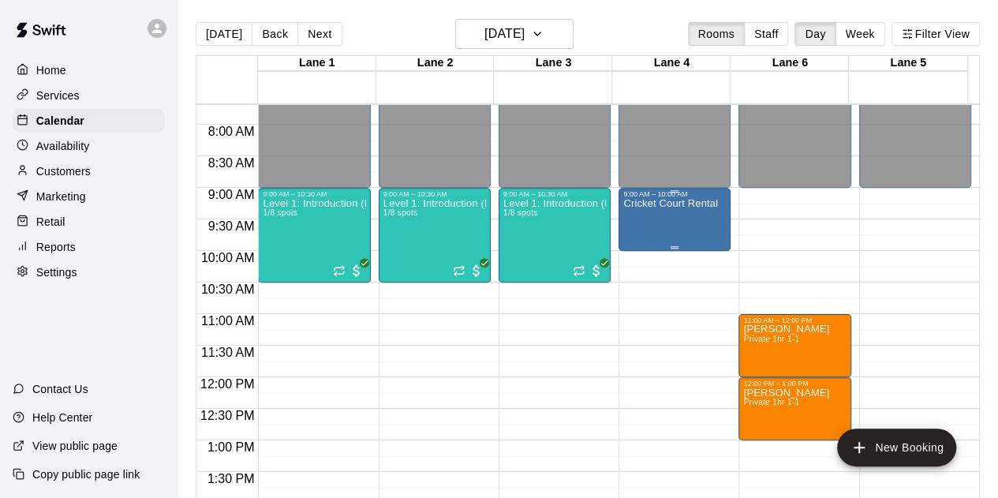
click at [680, 215] on div "Cricket Court Rental" at bounding box center [670, 447] width 95 height 498
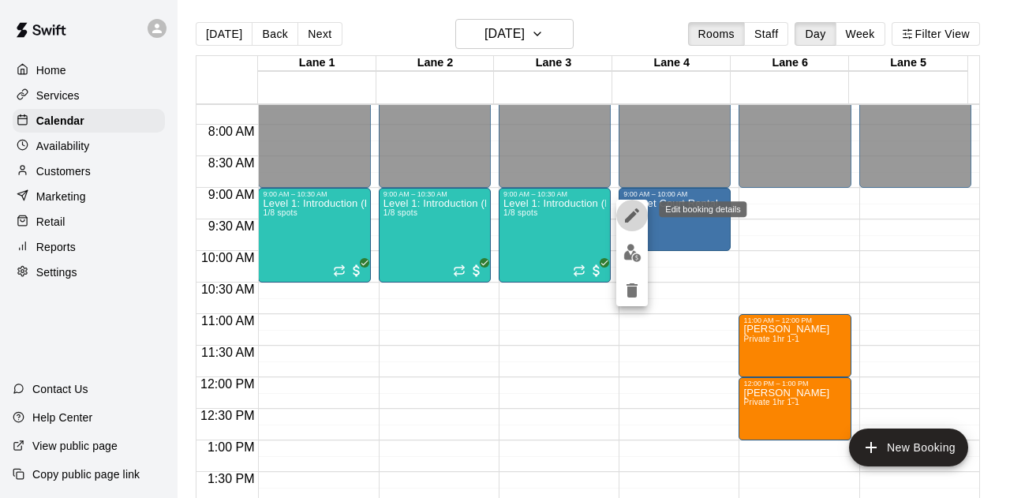
click at [631, 209] on icon "edit" at bounding box center [632, 215] width 19 height 19
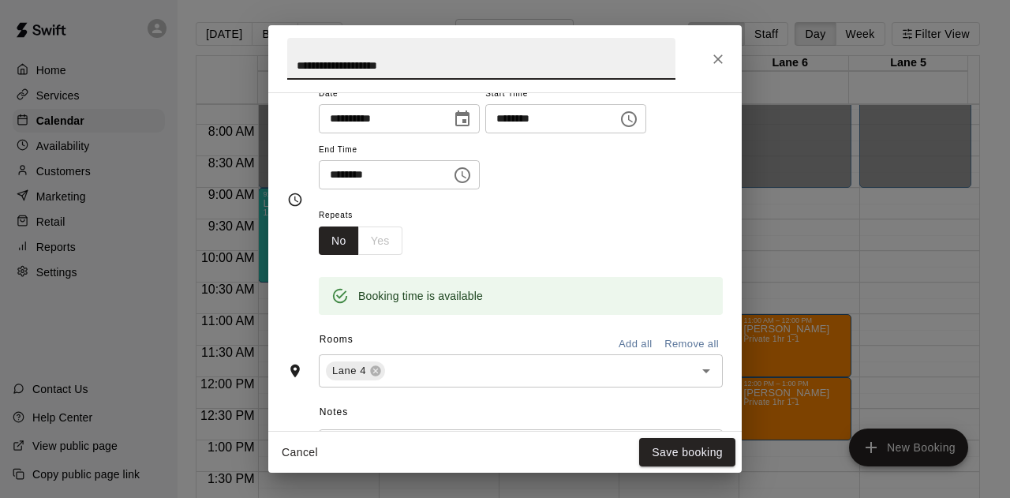
scroll to position [183, 0]
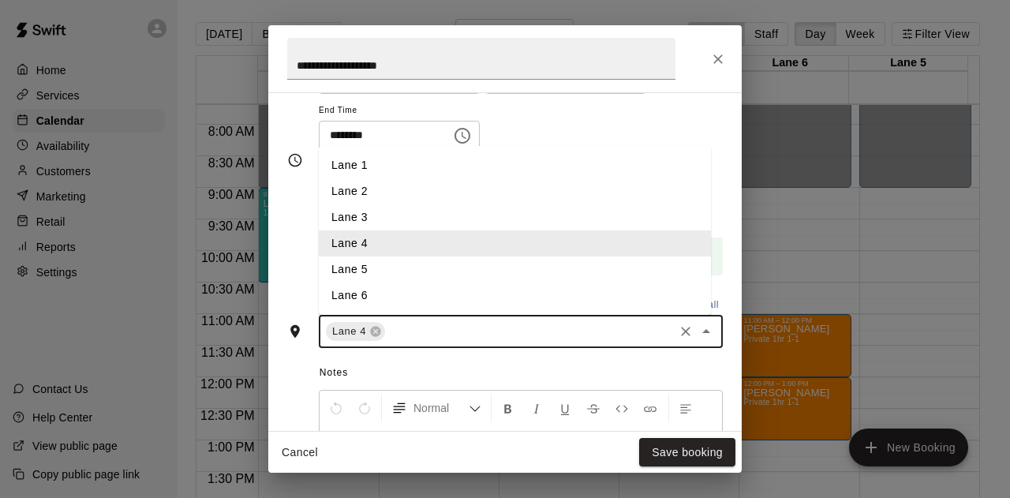
click at [409, 326] on input "text" at bounding box center [529, 332] width 284 height 20
click at [360, 264] on li "Lane 5" at bounding box center [515, 269] width 392 height 26
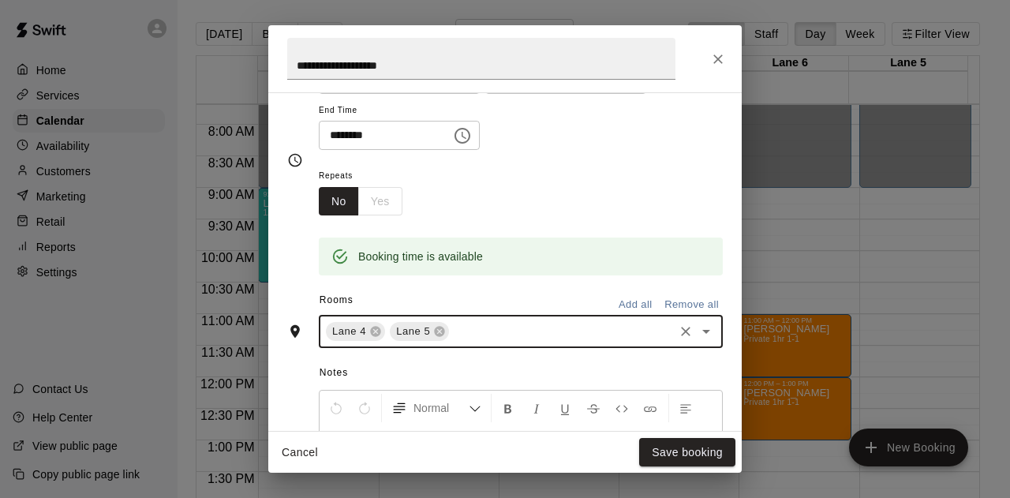
type input "*"
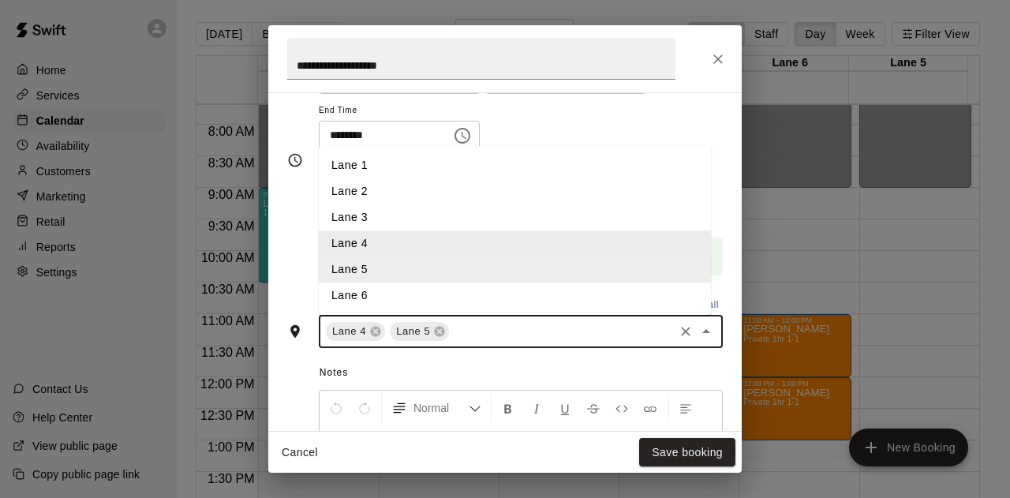
type input "*"
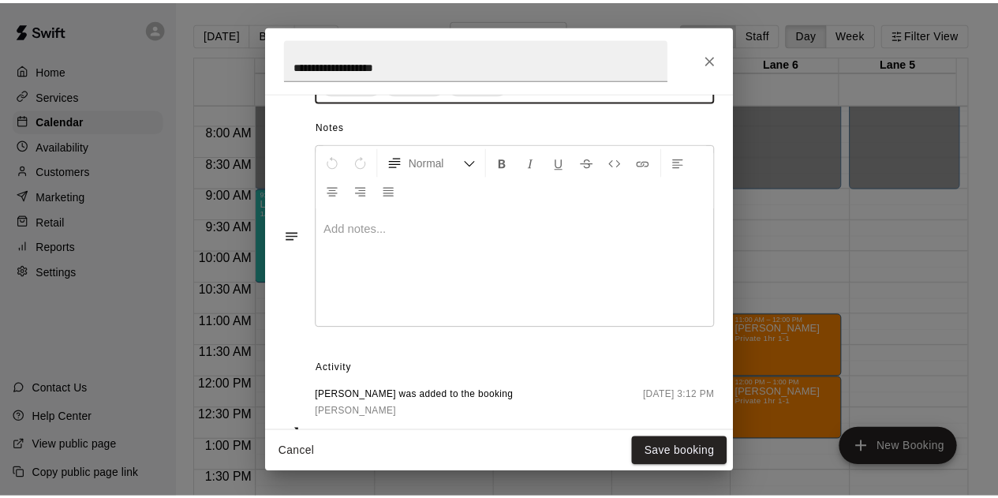
scroll to position [436, 0]
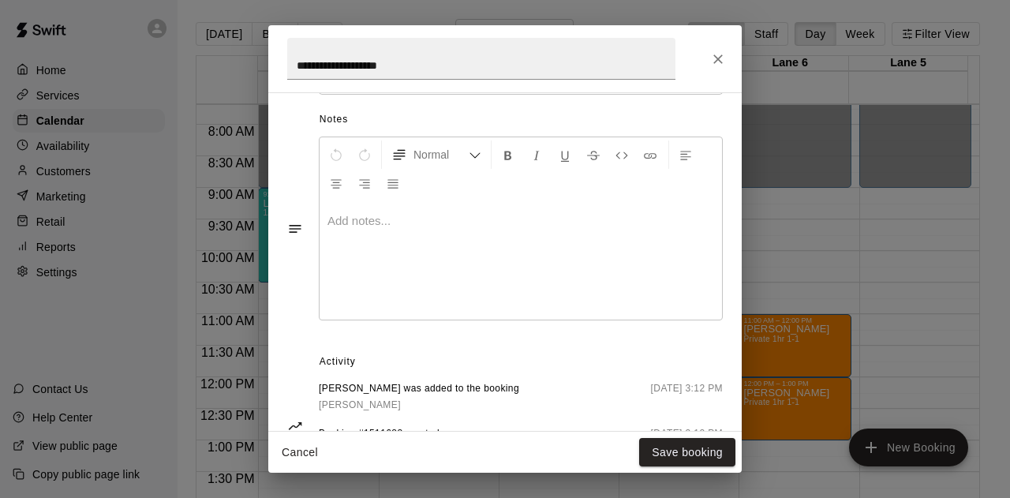
click at [427, 274] on div at bounding box center [521, 260] width 402 height 118
click at [373, 222] on span "**********" at bounding box center [413, 221] width 170 height 12
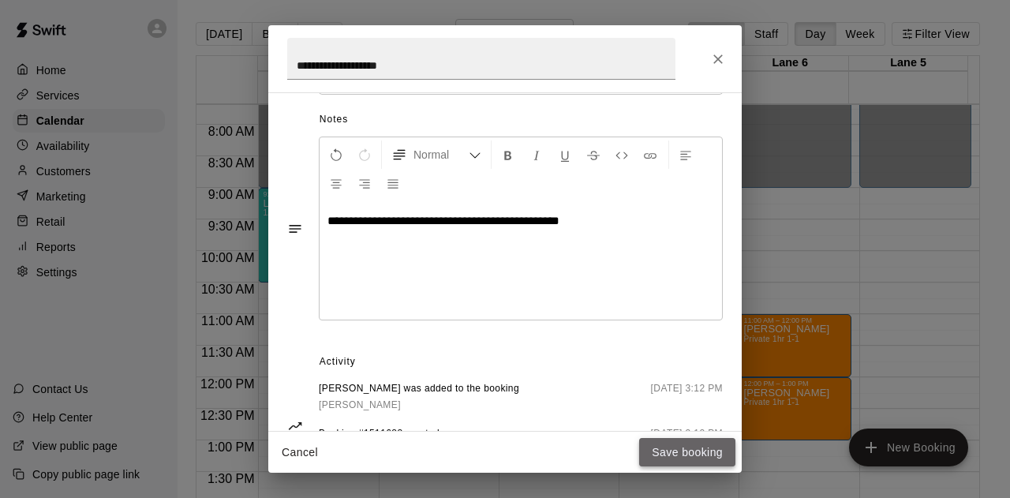
click at [683, 449] on button "Save booking" at bounding box center [687, 452] width 96 height 29
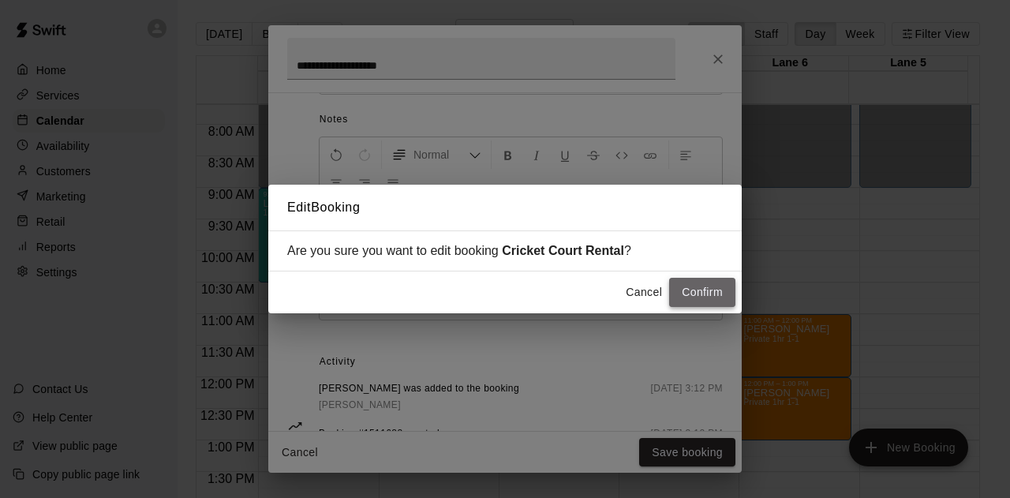
click at [699, 294] on button "Confirm" at bounding box center [702, 292] width 66 height 29
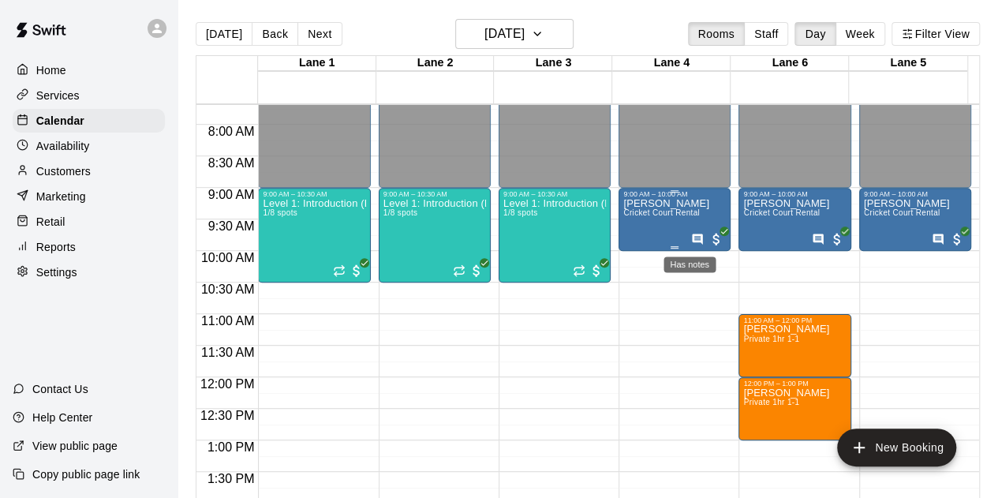
click at [692, 236] on icon "Has notes" at bounding box center [697, 239] width 13 height 13
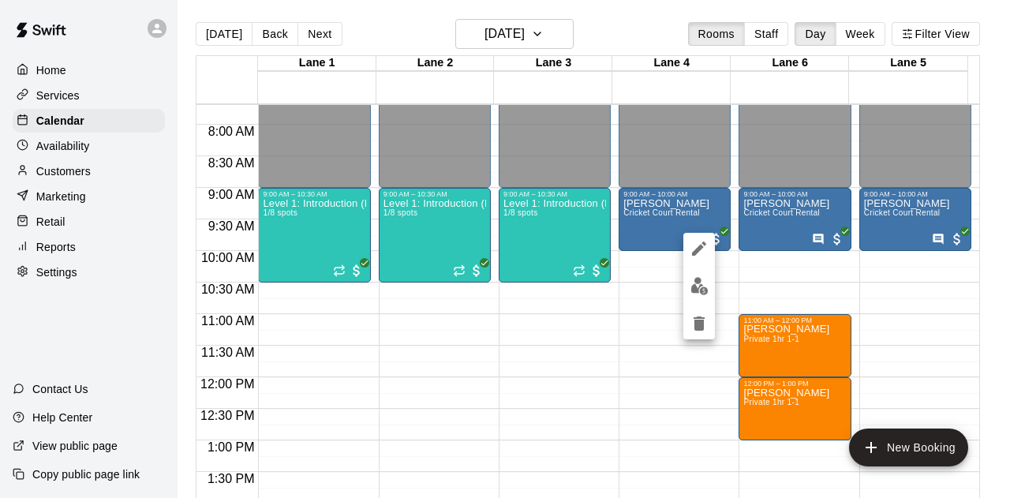
click at [604, 321] on div at bounding box center [505, 249] width 1010 height 498
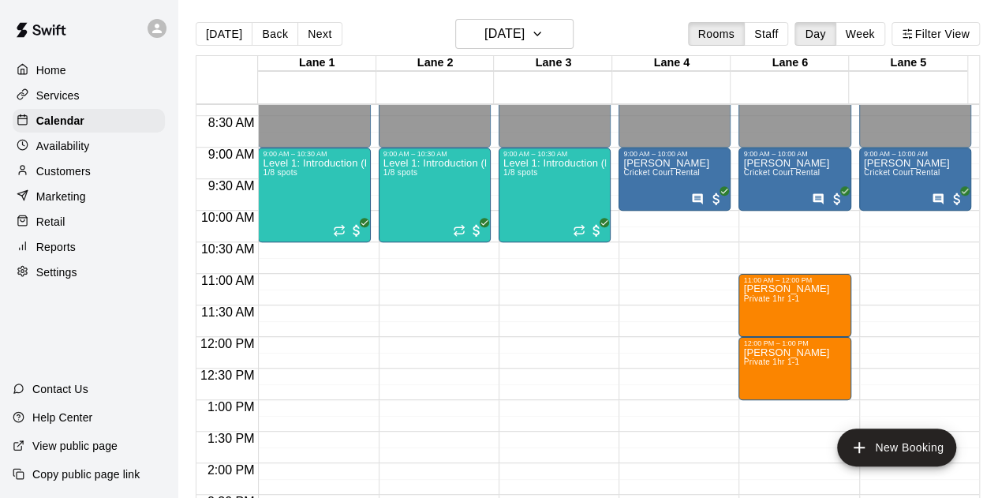
scroll to position [452, 0]
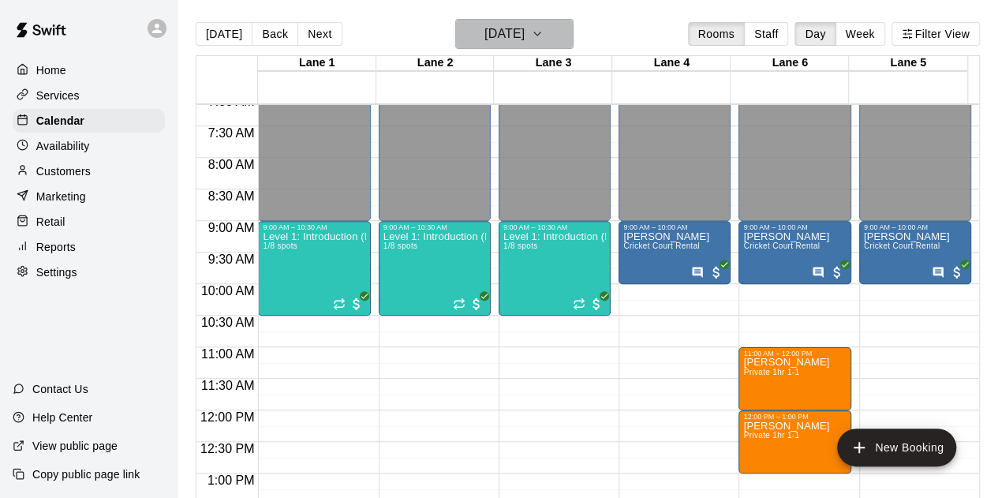
click at [485, 26] on h6 "[DATE]" at bounding box center [505, 34] width 40 height 22
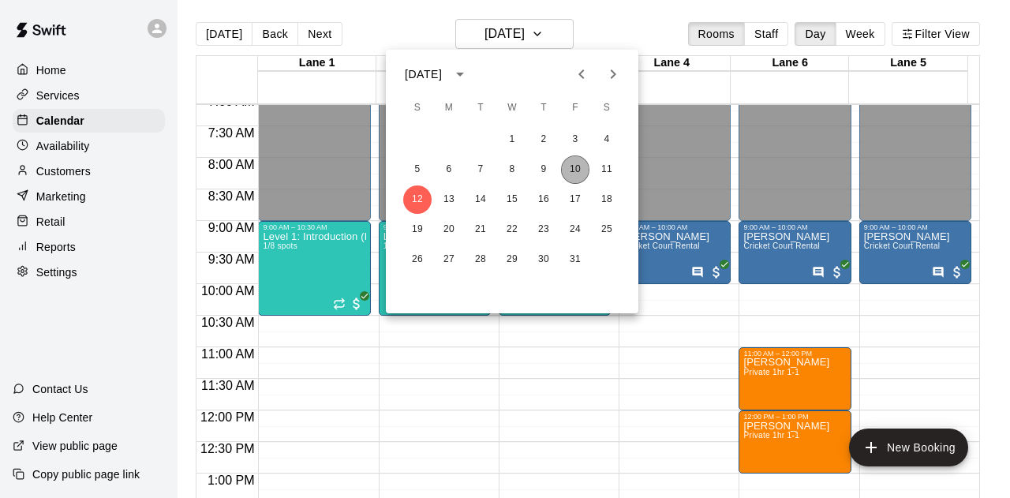
click at [572, 163] on button "10" at bounding box center [575, 169] width 28 height 28
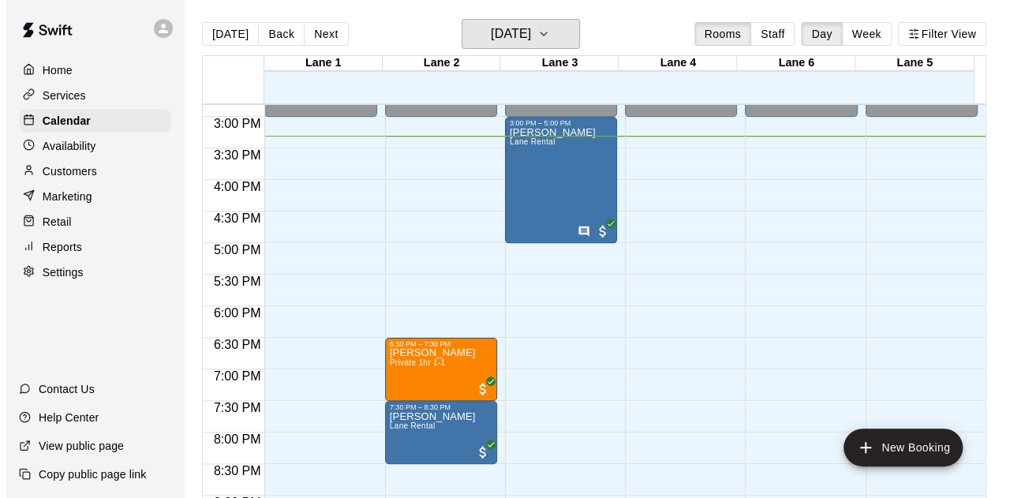
scroll to position [936, 0]
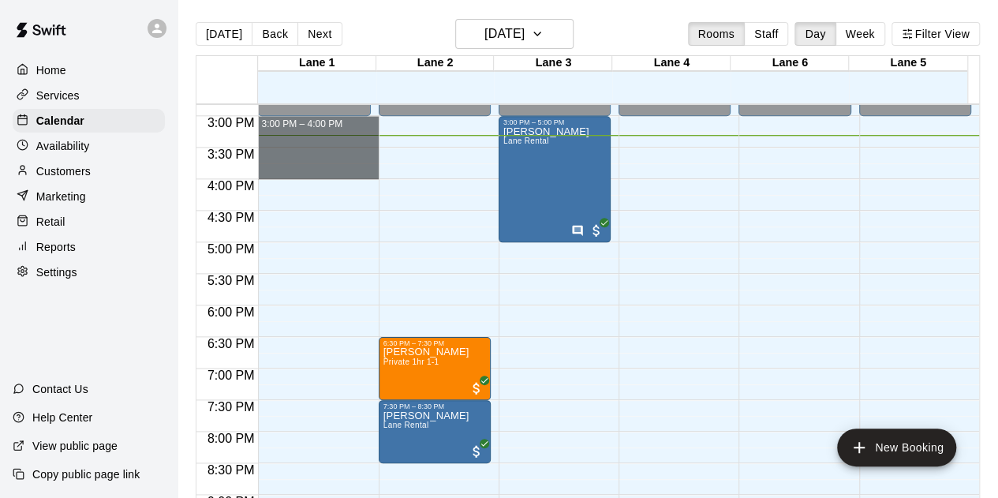
drag, startPoint x: 260, startPoint y: 118, endPoint x: 331, endPoint y: 175, distance: 90.3
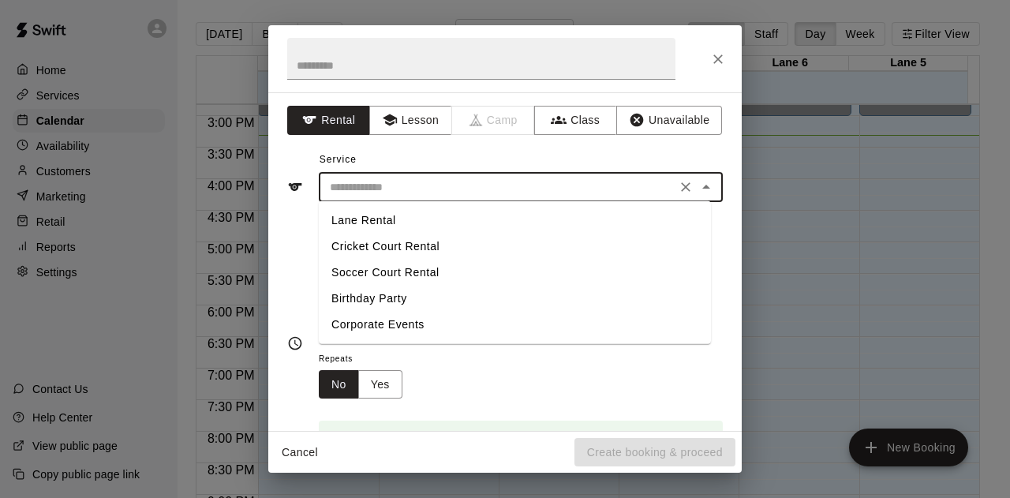
click at [436, 193] on input "text" at bounding box center [498, 188] width 348 height 20
click at [399, 230] on li "Lane Rental" at bounding box center [515, 221] width 392 height 26
type input "**********"
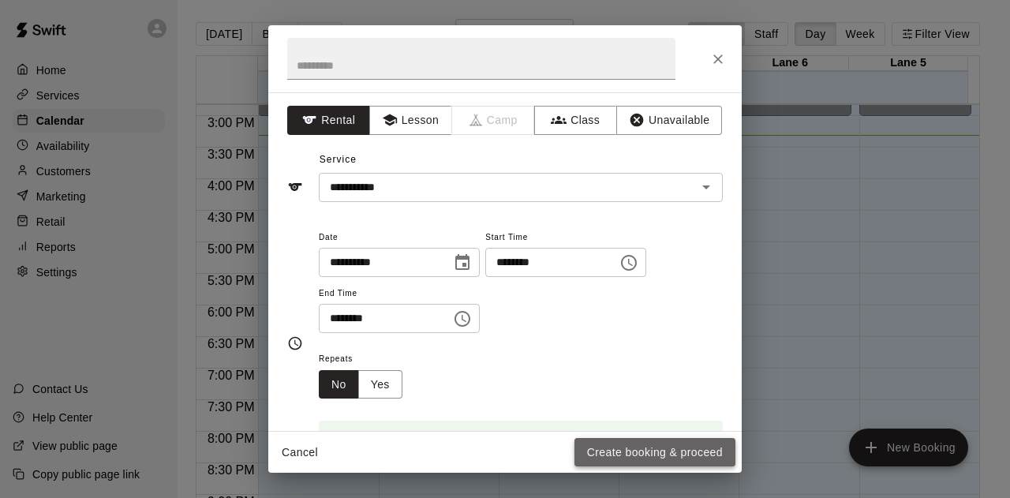
click at [609, 455] on button "Create booking & proceed" at bounding box center [655, 452] width 161 height 29
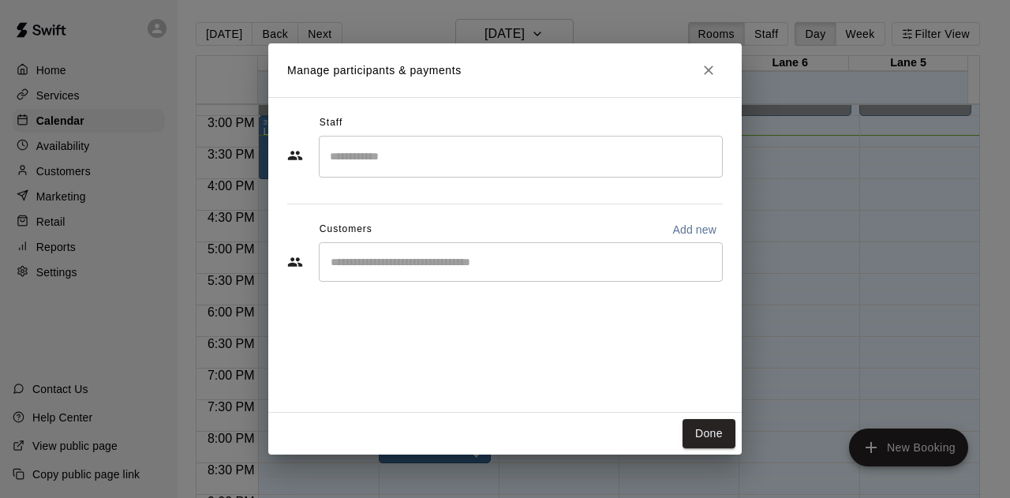
click at [451, 274] on div "​" at bounding box center [521, 261] width 404 height 39
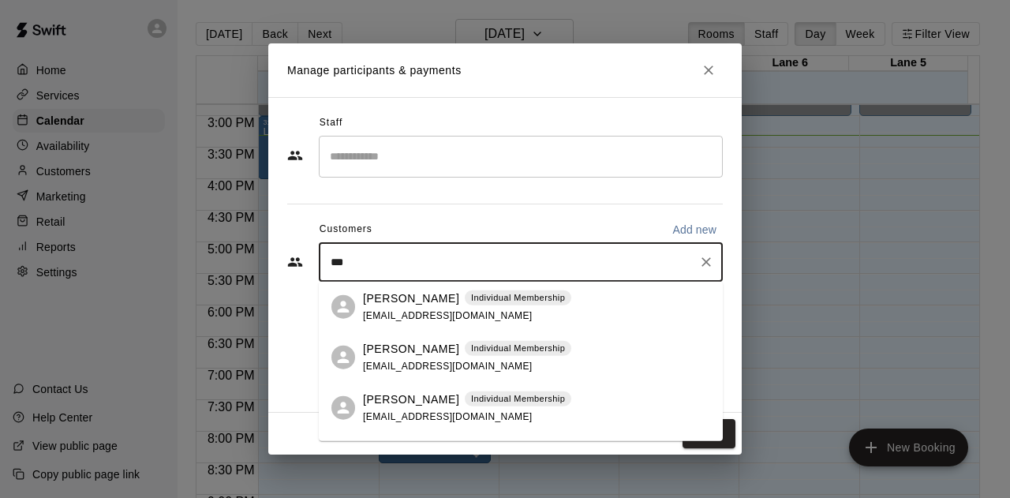
type input "****"
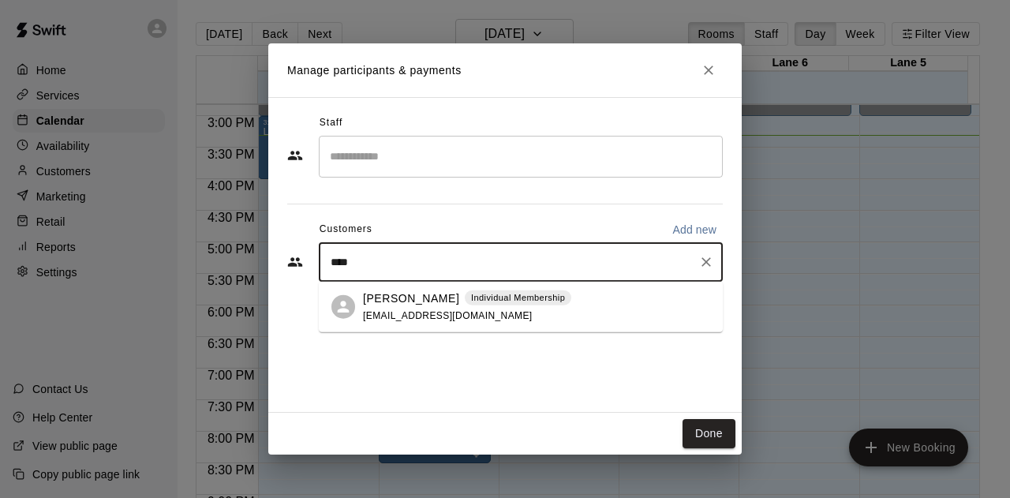
click at [465, 303] on span "Individual Membership" at bounding box center [518, 297] width 107 height 13
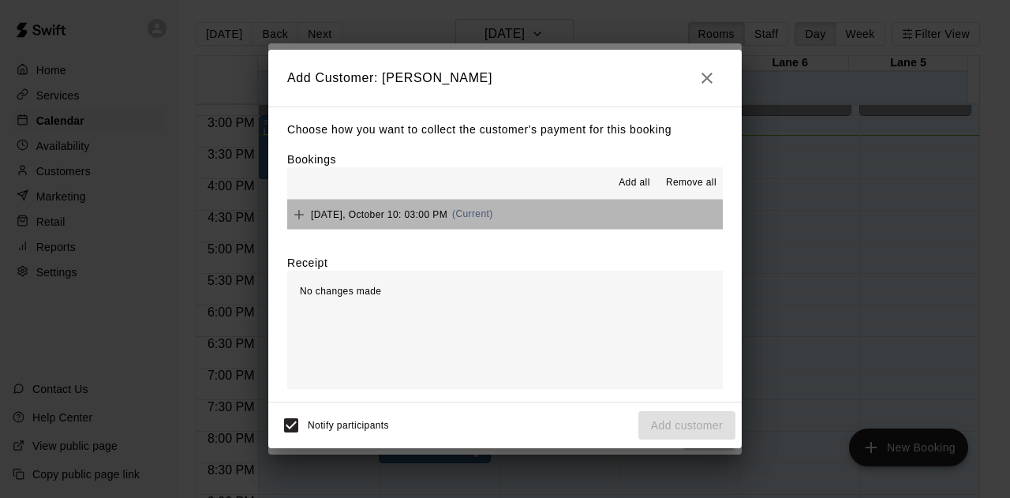
click at [537, 217] on button "[DATE], October 10: 03:00 PM (Current)" at bounding box center [505, 214] width 436 height 29
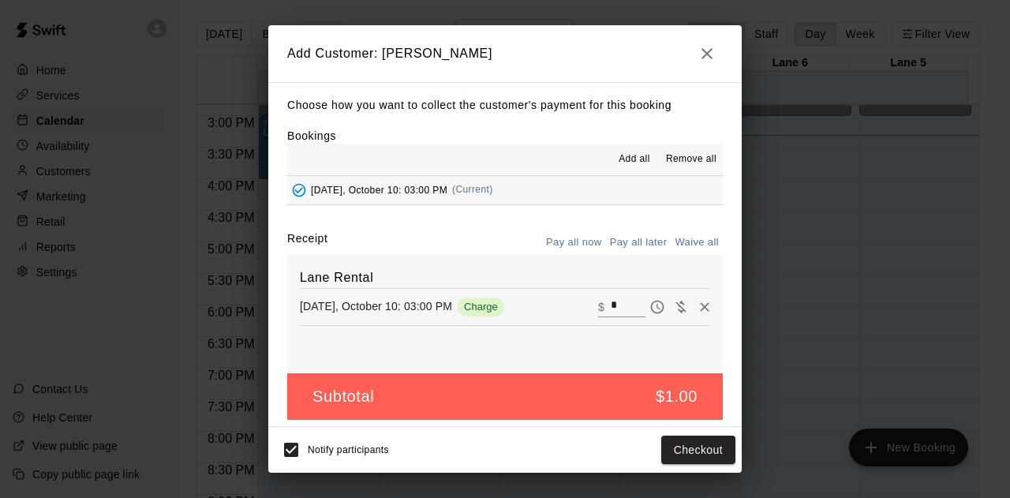
scroll to position [6, 0]
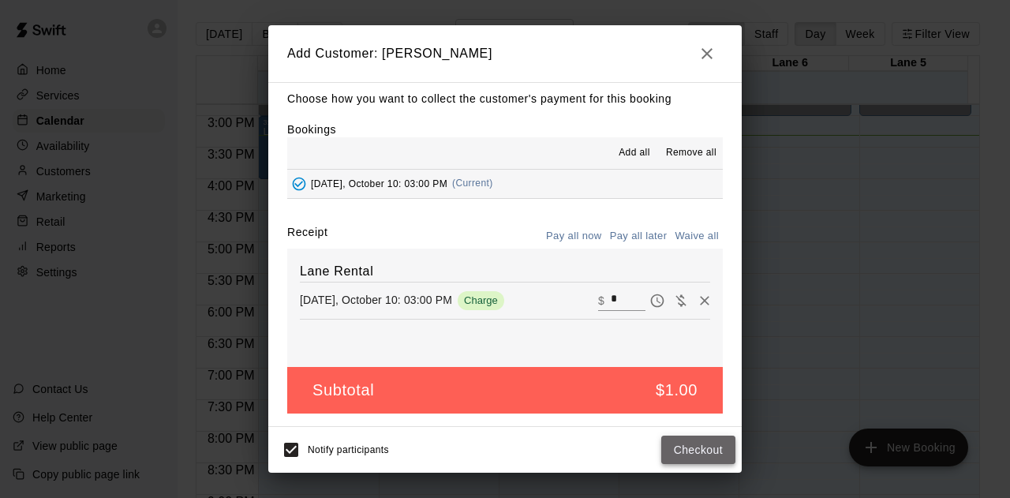
click at [693, 451] on button "Checkout" at bounding box center [698, 450] width 74 height 29
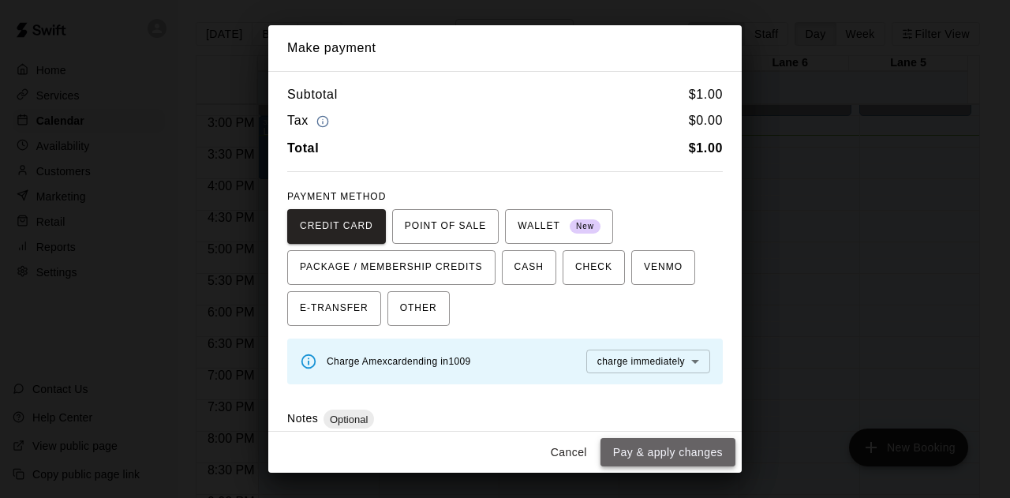
click at [678, 444] on button "Pay & apply changes" at bounding box center [668, 452] width 135 height 29
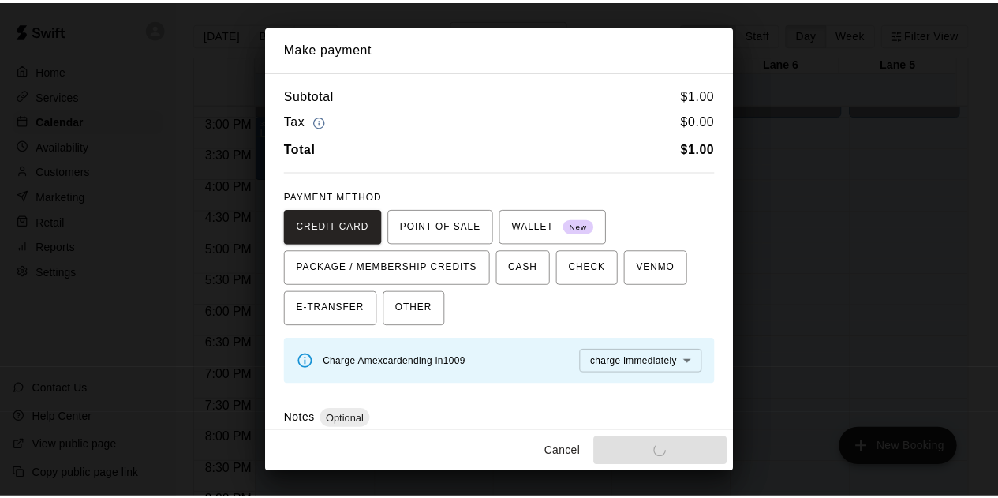
scroll to position [0, 0]
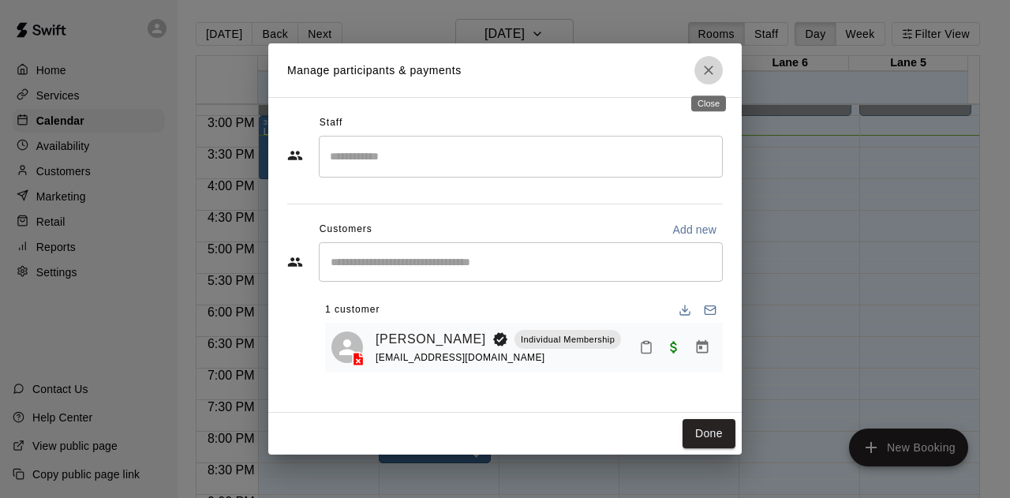
click at [713, 64] on icon "Close" at bounding box center [709, 70] width 16 height 16
